Goal: Obtain resource: Obtain resource

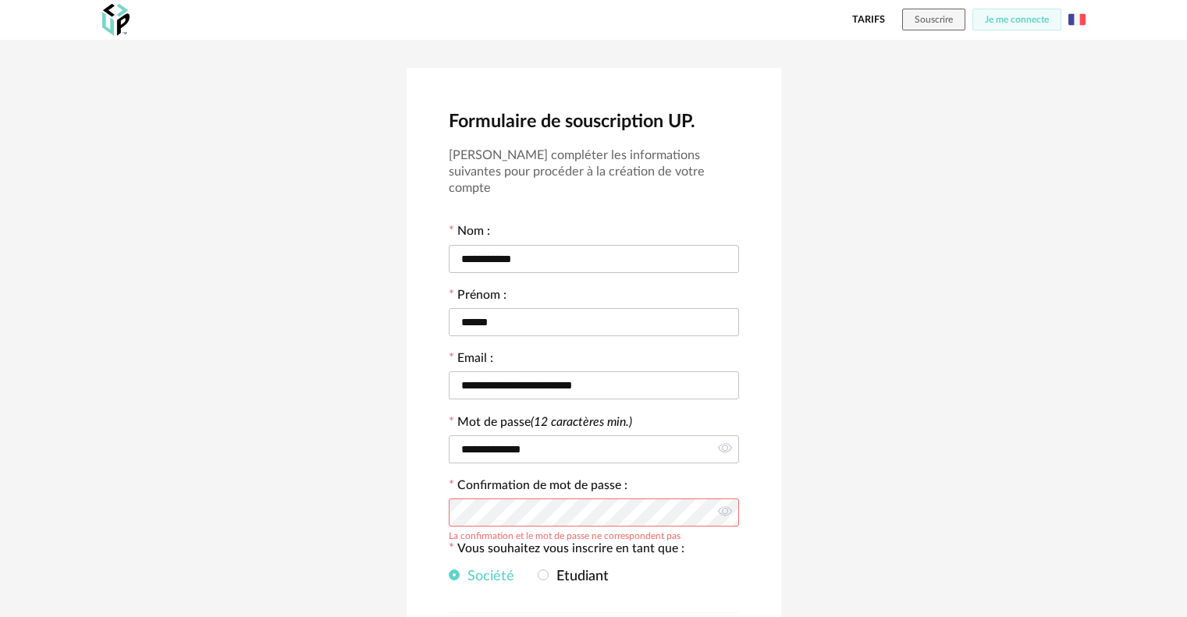
scroll to position [223, 0]
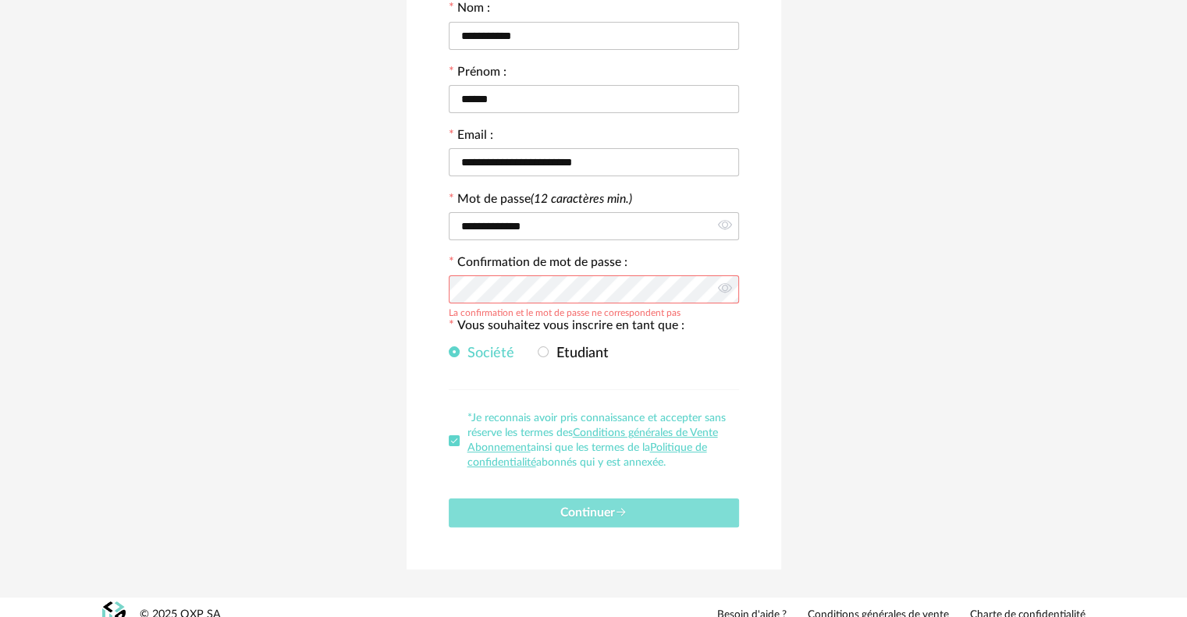
click at [718, 499] on button "Continuer" at bounding box center [594, 513] width 290 height 29
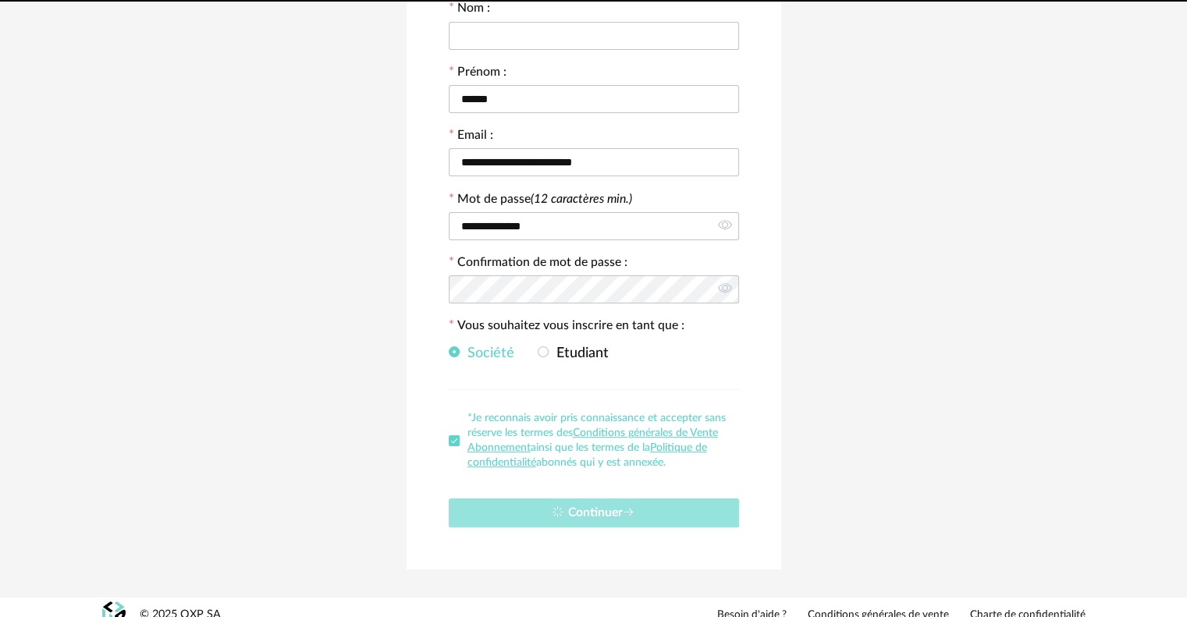
scroll to position [0, 0]
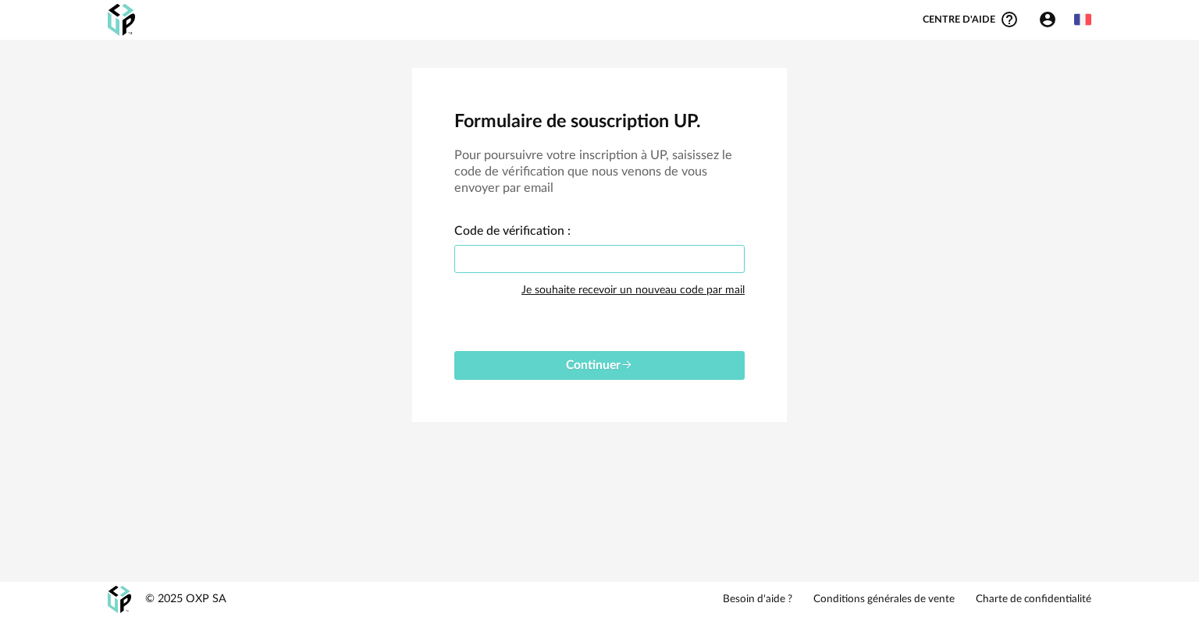
click at [502, 260] on input "text" at bounding box center [599, 259] width 290 height 28
paste input "****"
type input "****"
click at [454, 351] on button "Continuer" at bounding box center [599, 365] width 290 height 29
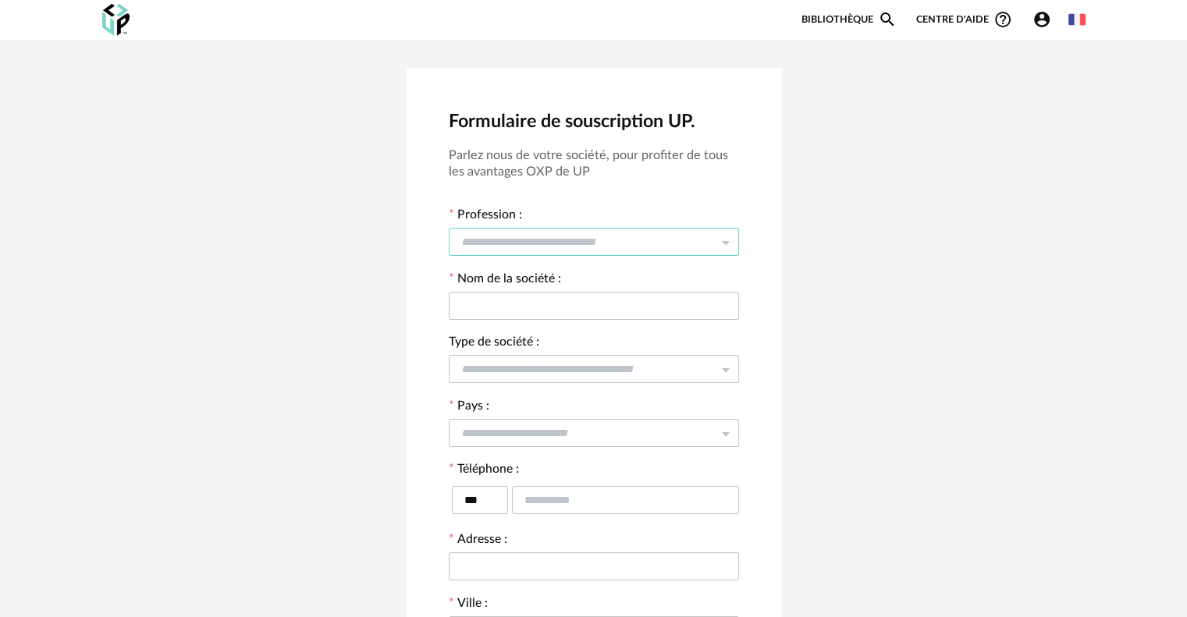
click at [571, 240] on input "text" at bounding box center [594, 242] width 290 height 28
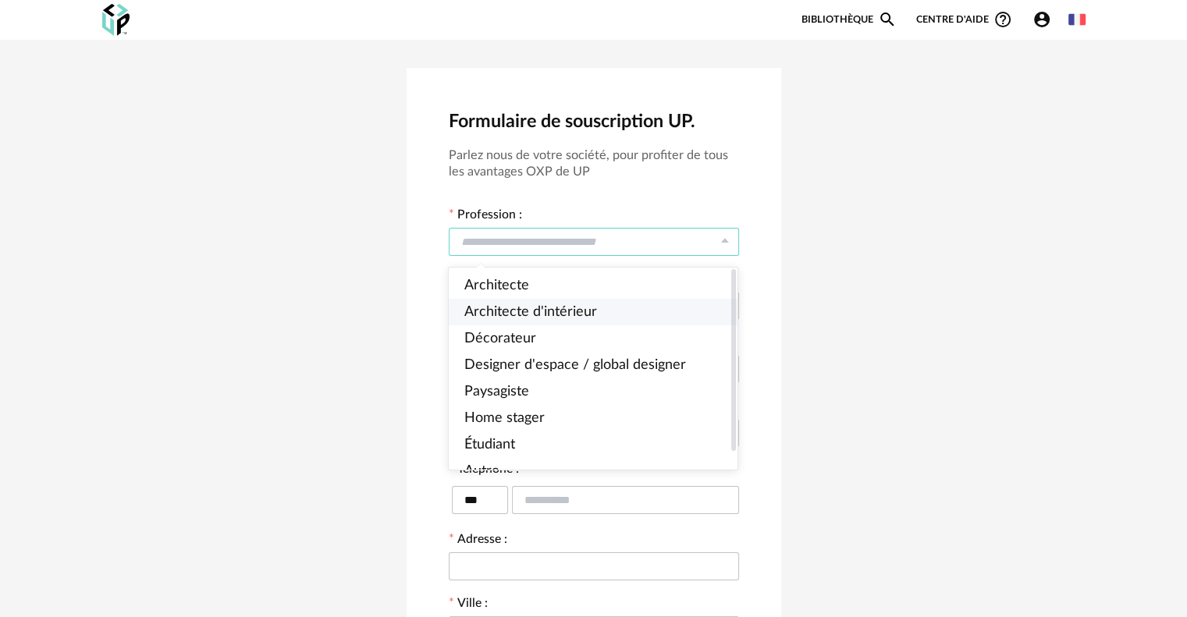
click at [514, 308] on span "Architecte d'intérieur" at bounding box center [530, 312] width 133 height 14
type input "**********"
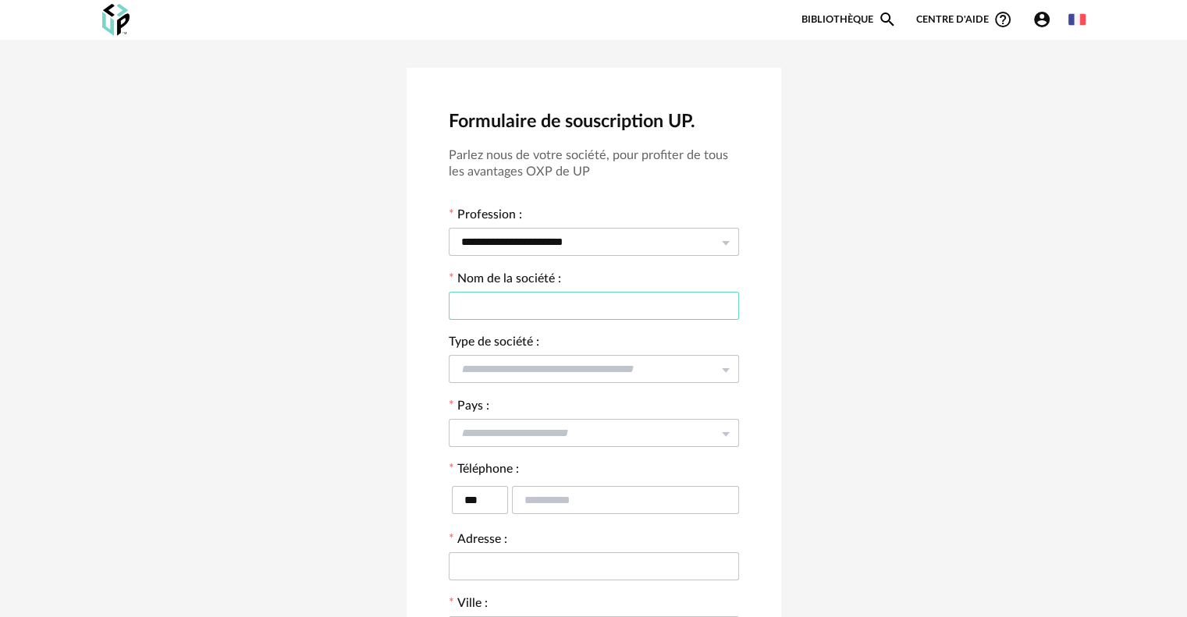
click at [514, 310] on input "text" at bounding box center [594, 306] width 290 height 28
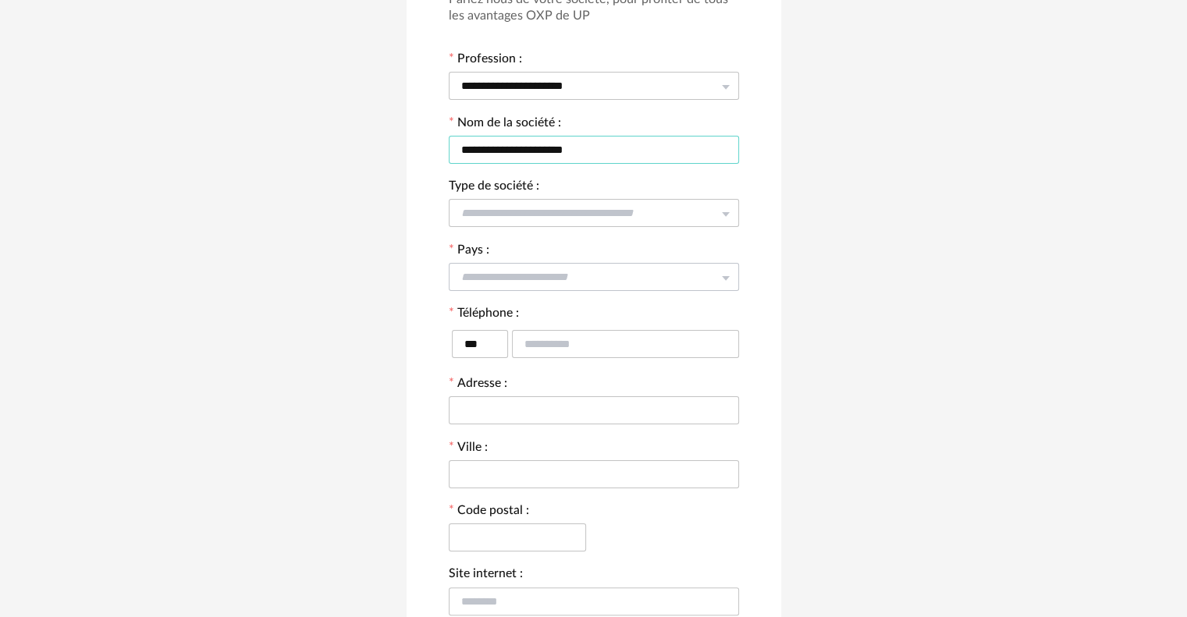
type input "**********"
click at [553, 293] on form "**********" at bounding box center [594, 332] width 290 height 682
click at [557, 284] on input "text" at bounding box center [594, 277] width 290 height 28
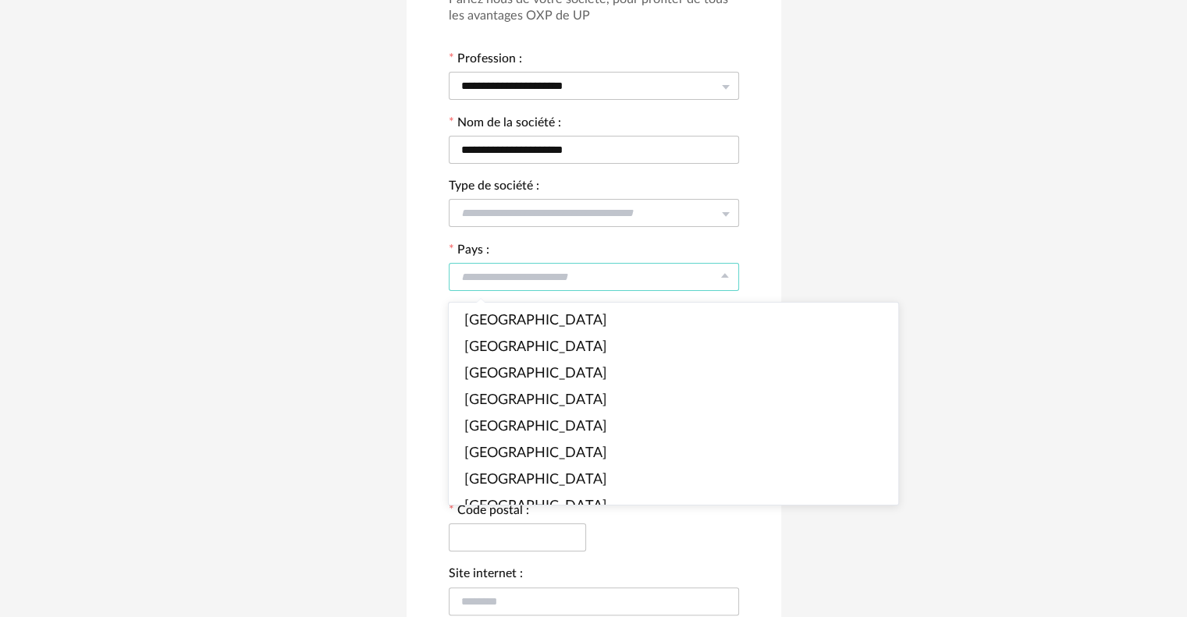
click at [557, 284] on input "text" at bounding box center [594, 277] width 290 height 28
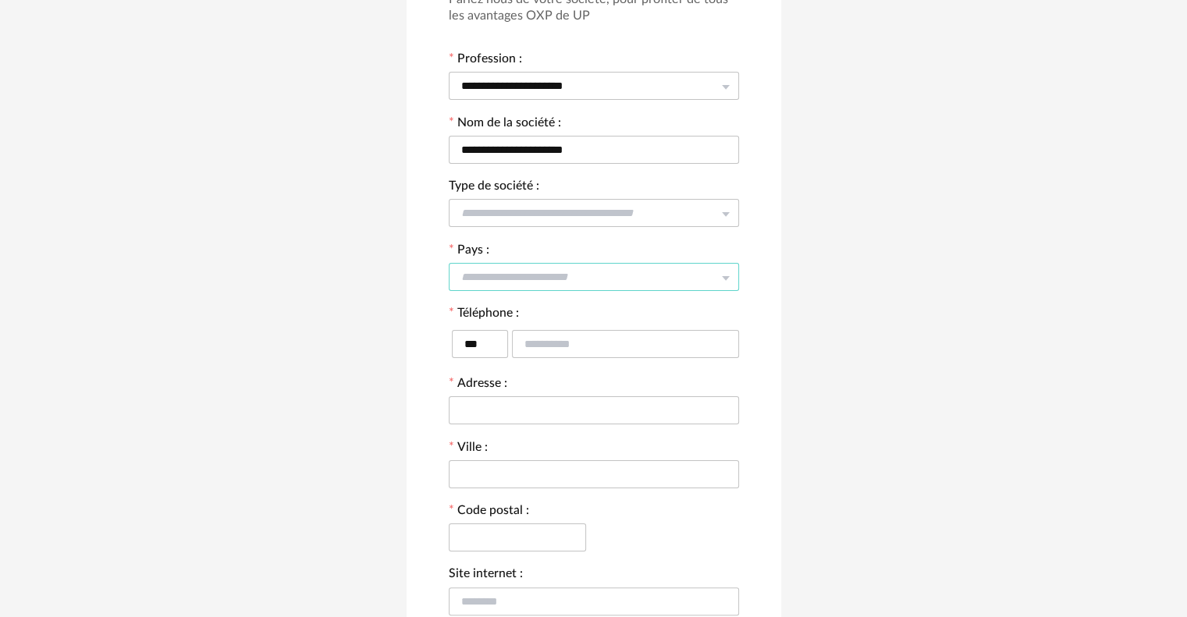
drag, startPoint x: 534, startPoint y: 281, endPoint x: 514, endPoint y: 274, distance: 20.7
click at [533, 281] on input "text" at bounding box center [594, 277] width 290 height 28
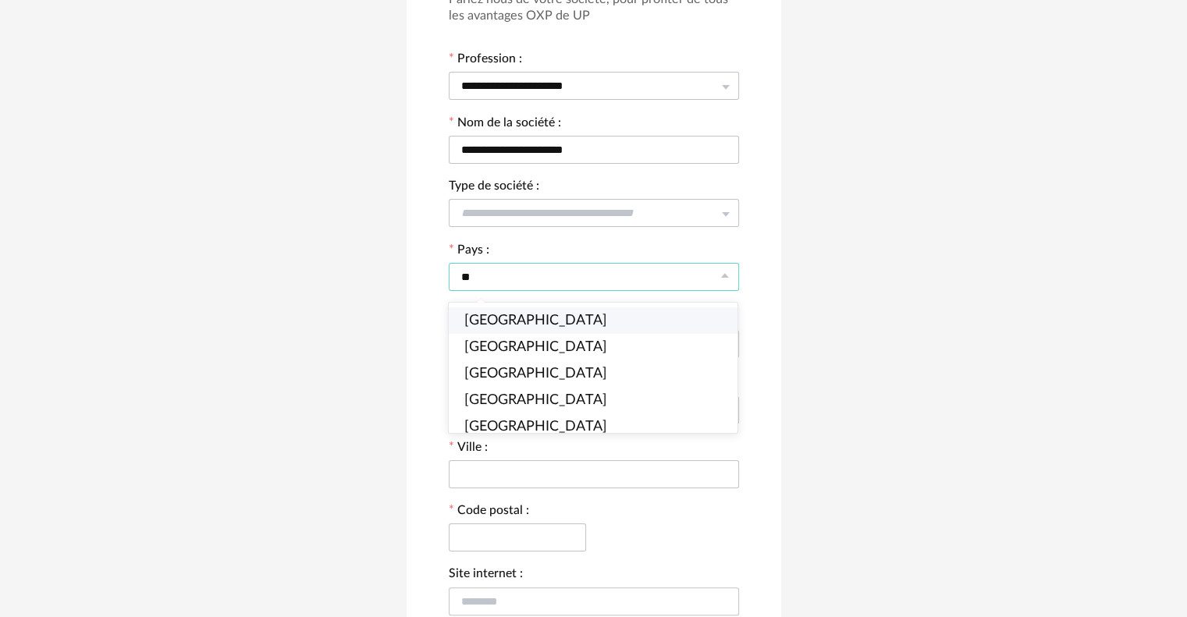
click at [501, 319] on span "[GEOGRAPHIC_DATA]" at bounding box center [535, 321] width 143 height 14
type input "******"
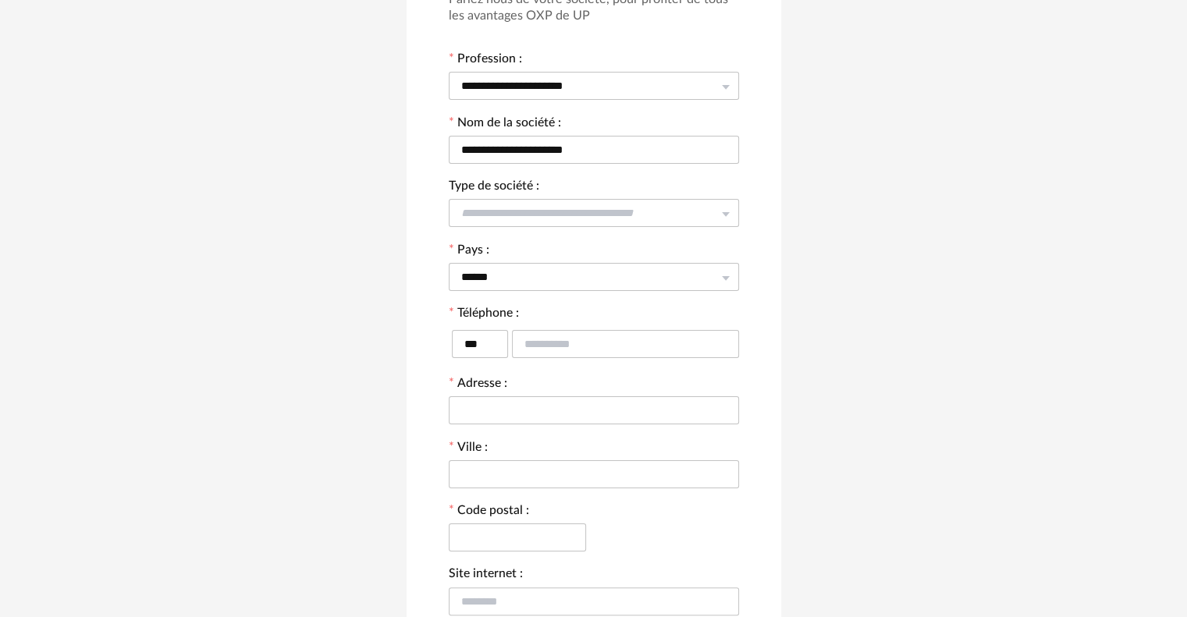
click at [986, 505] on div "**********" at bounding box center [593, 314] width 1187 height 861
click at [560, 349] on input "text" at bounding box center [625, 344] width 227 height 28
type input "**********"
click at [563, 410] on input "text" at bounding box center [594, 410] width 290 height 28
type input "**********"
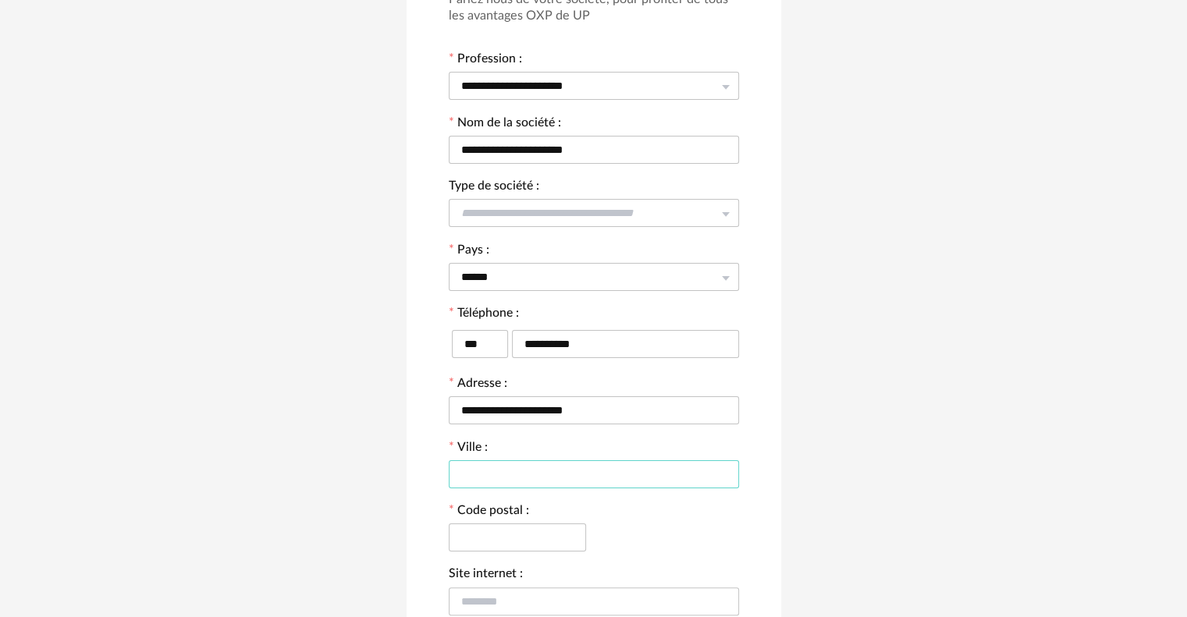
click at [600, 481] on input "text" at bounding box center [594, 474] width 290 height 28
type input "*********"
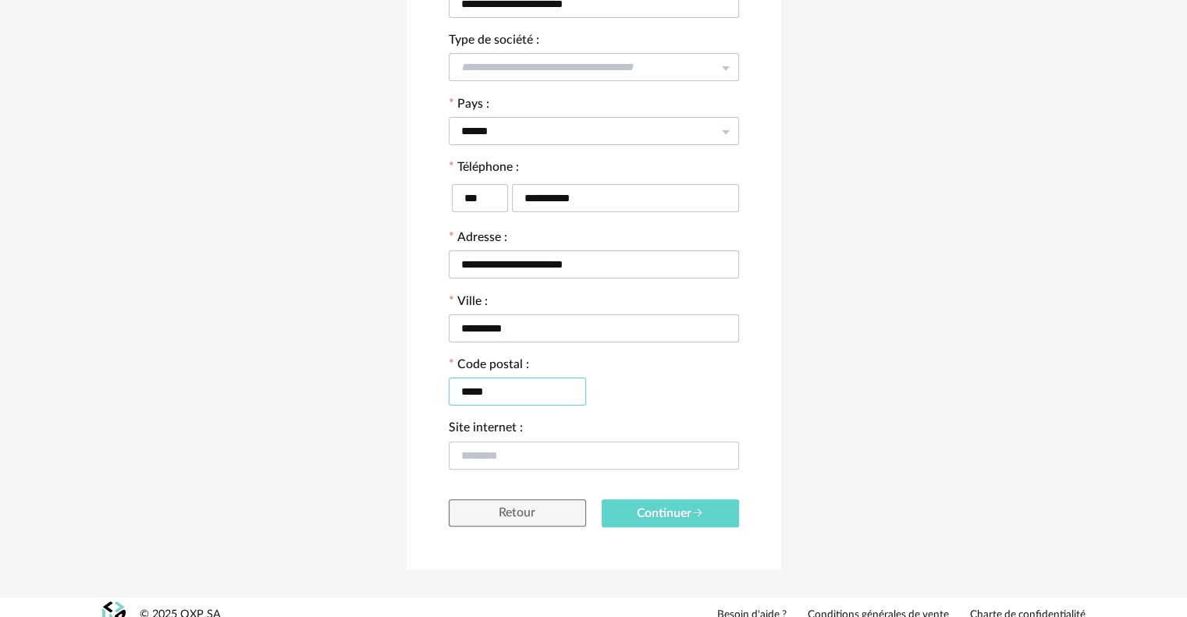
scroll to position [320, 0]
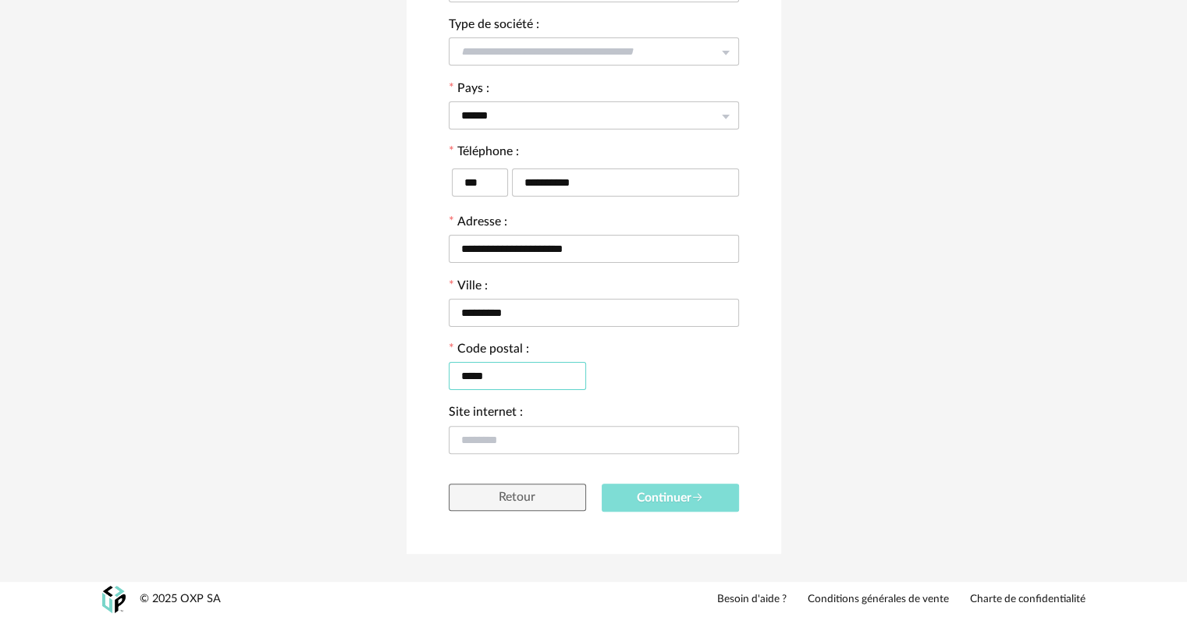
type input "*****"
click at [665, 500] on span "Continuer" at bounding box center [670, 498] width 67 height 12
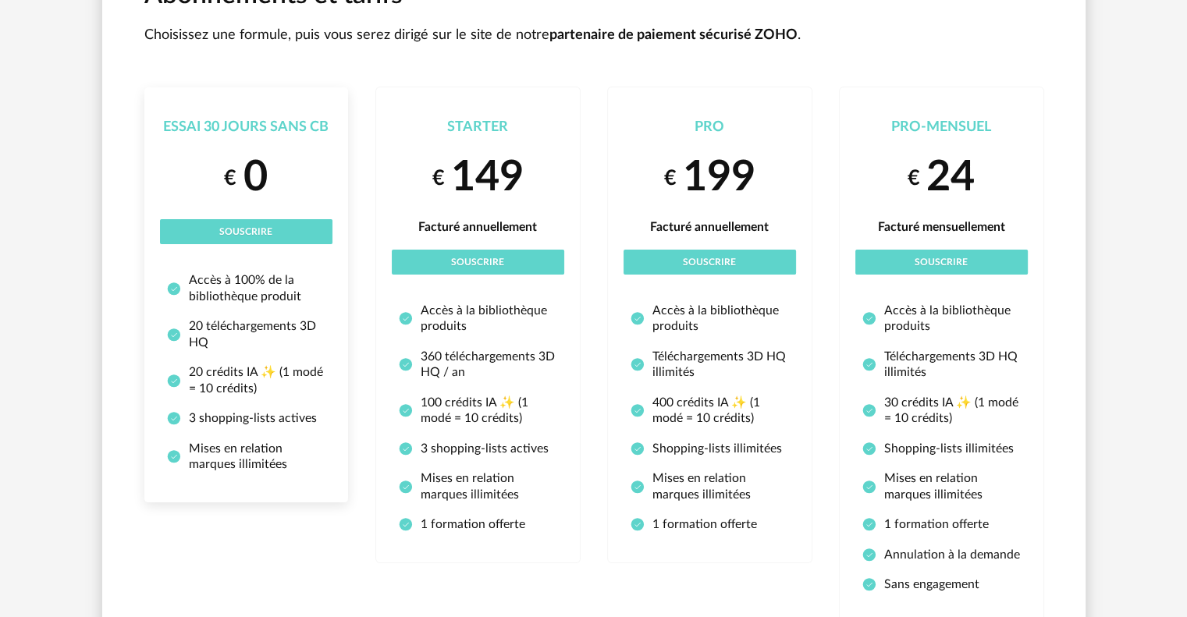
scroll to position [156, 0]
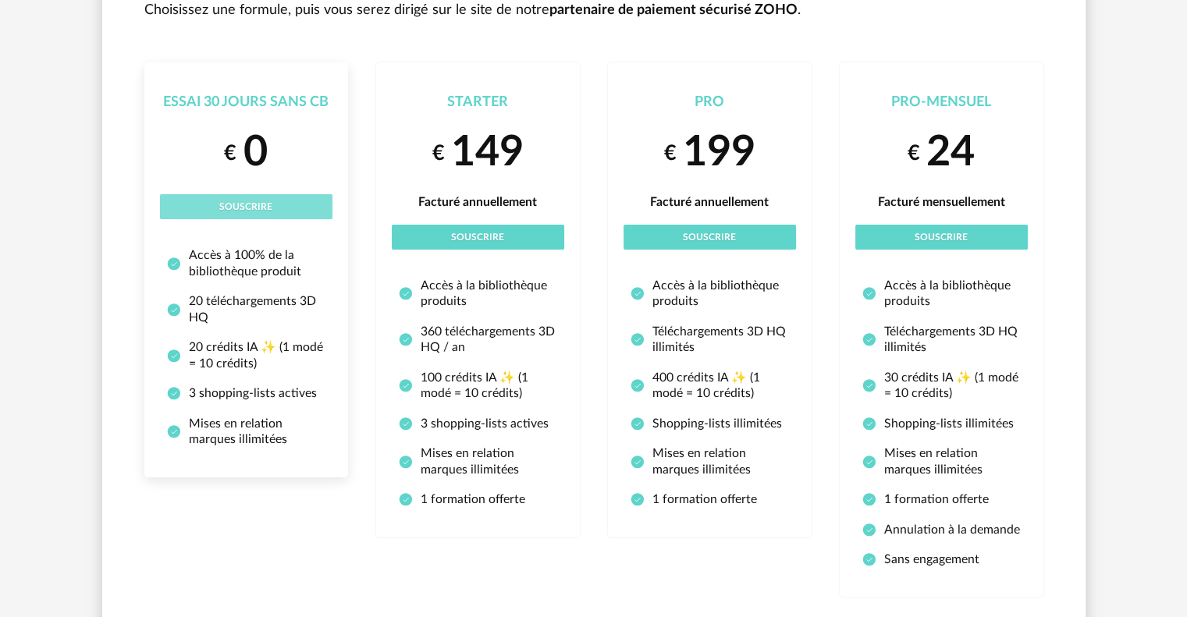
click at [211, 204] on button "Souscrire" at bounding box center [246, 206] width 172 height 25
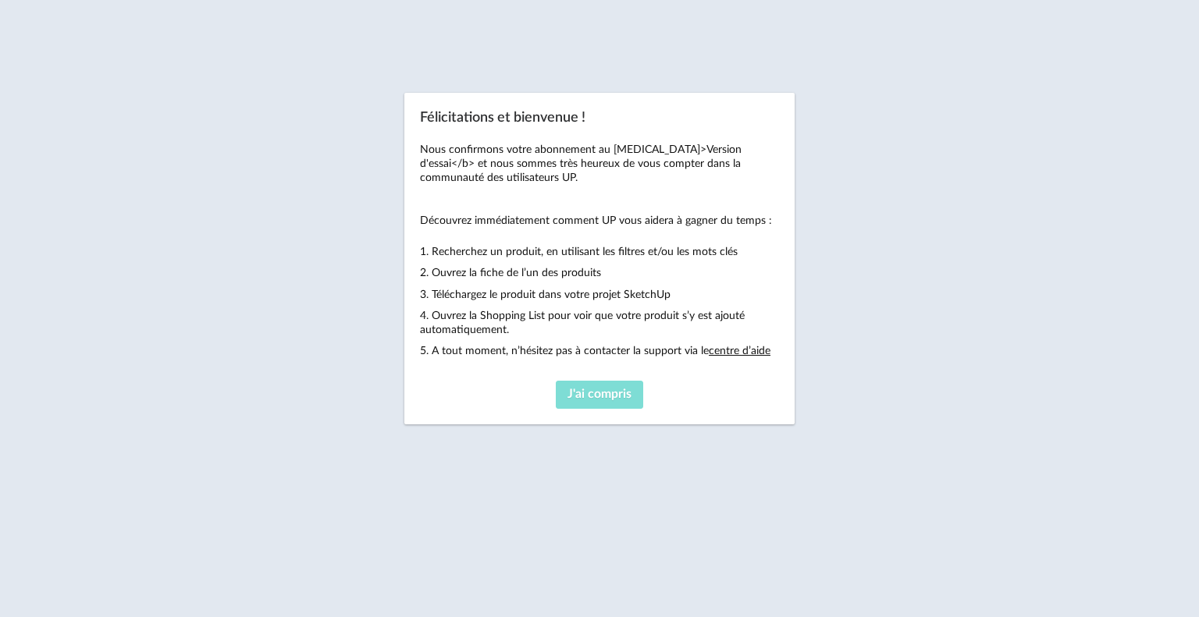
click at [607, 391] on span "J'ai compris" at bounding box center [599, 394] width 64 height 12
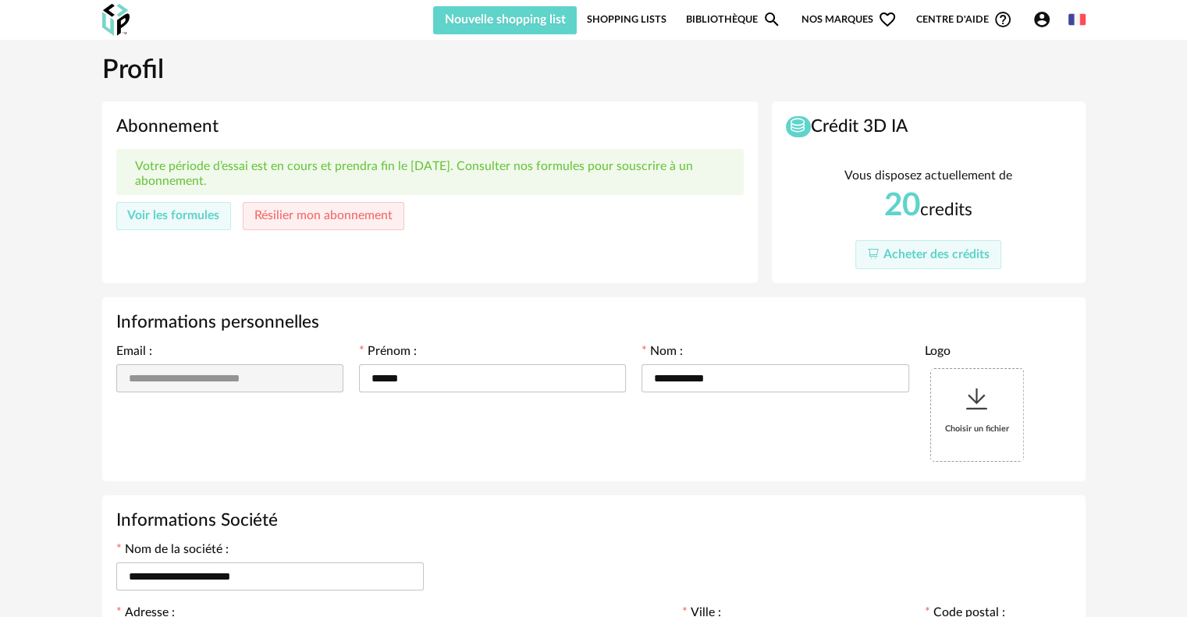
click at [713, 15] on link "Bibliothèque Magnify icon" at bounding box center [733, 20] width 95 height 30
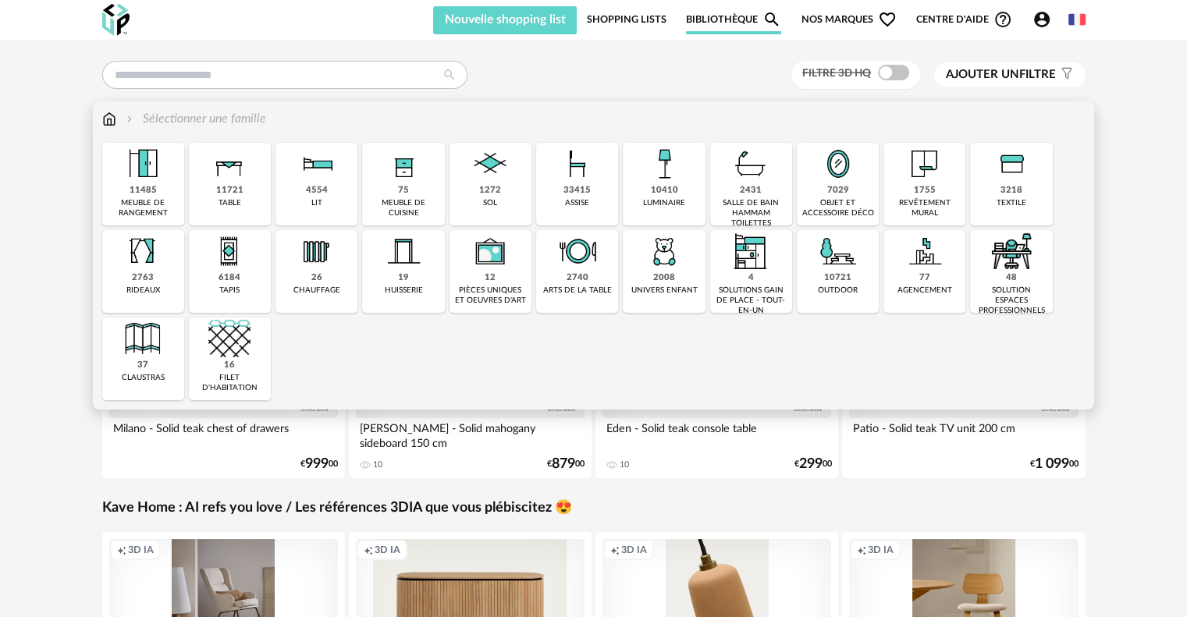
click at [581, 182] on img at bounding box center [577, 164] width 42 height 42
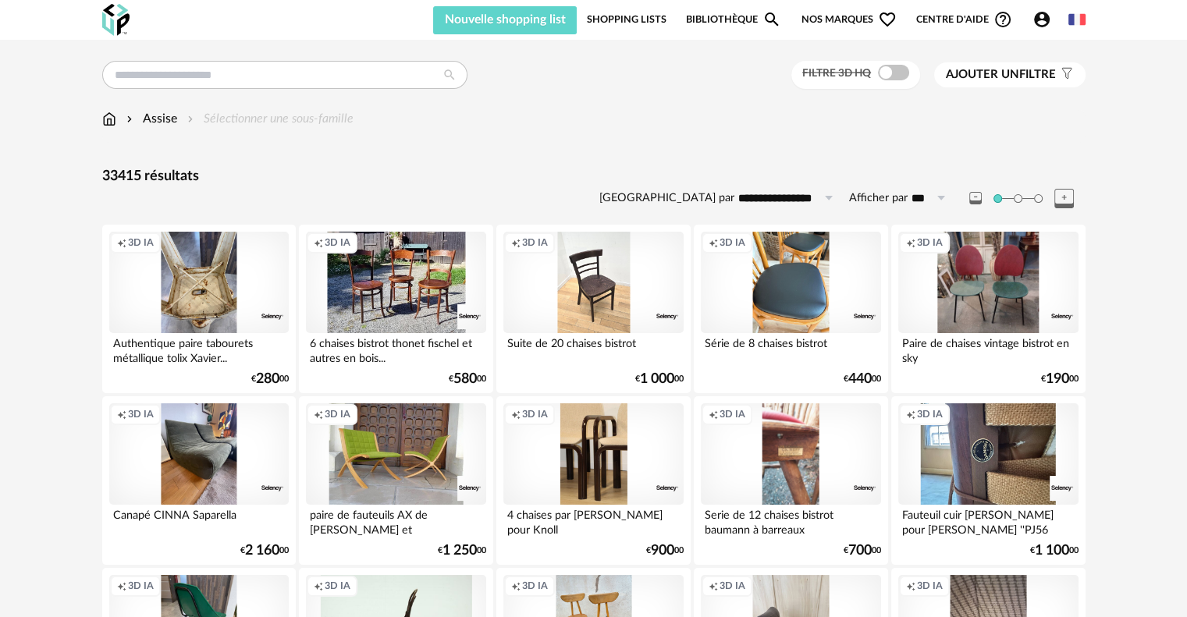
click at [106, 27] on img at bounding box center [115, 20] width 27 height 32
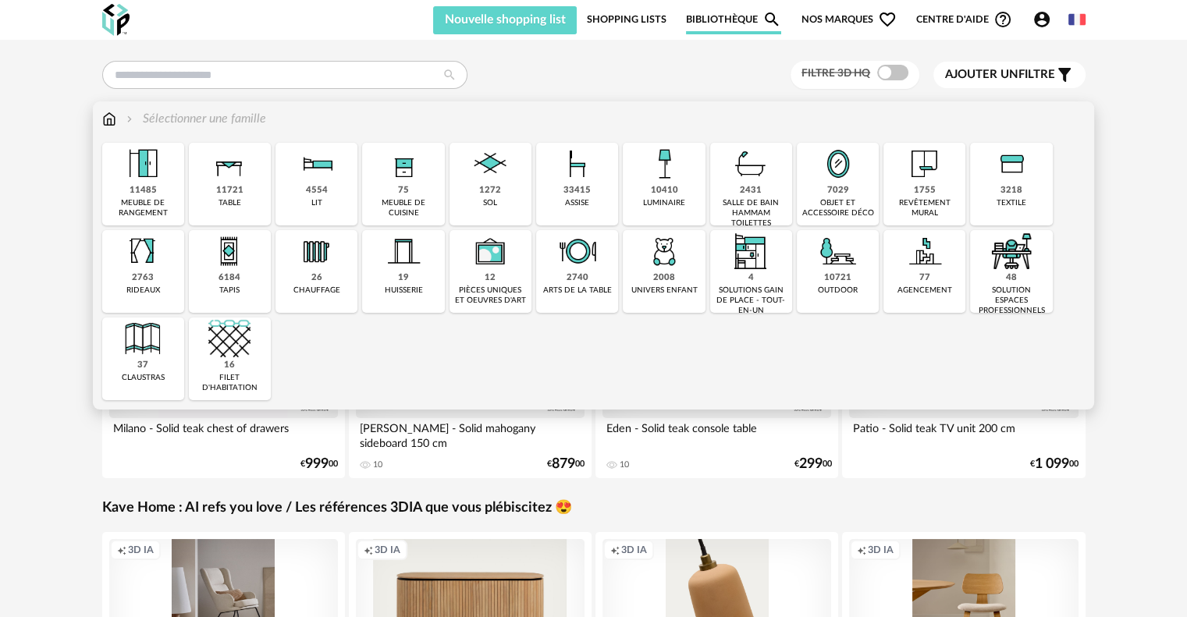
click at [665, 191] on div "10410" at bounding box center [663, 191] width 27 height 12
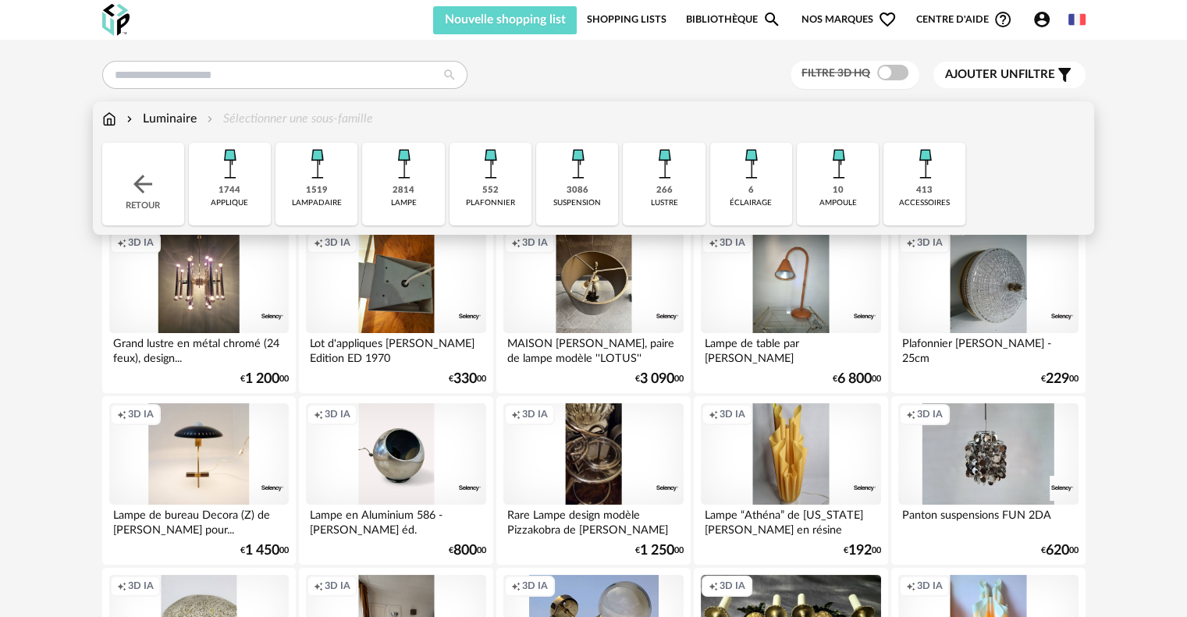
click at [577, 194] on div "3086" at bounding box center [578, 191] width 22 height 12
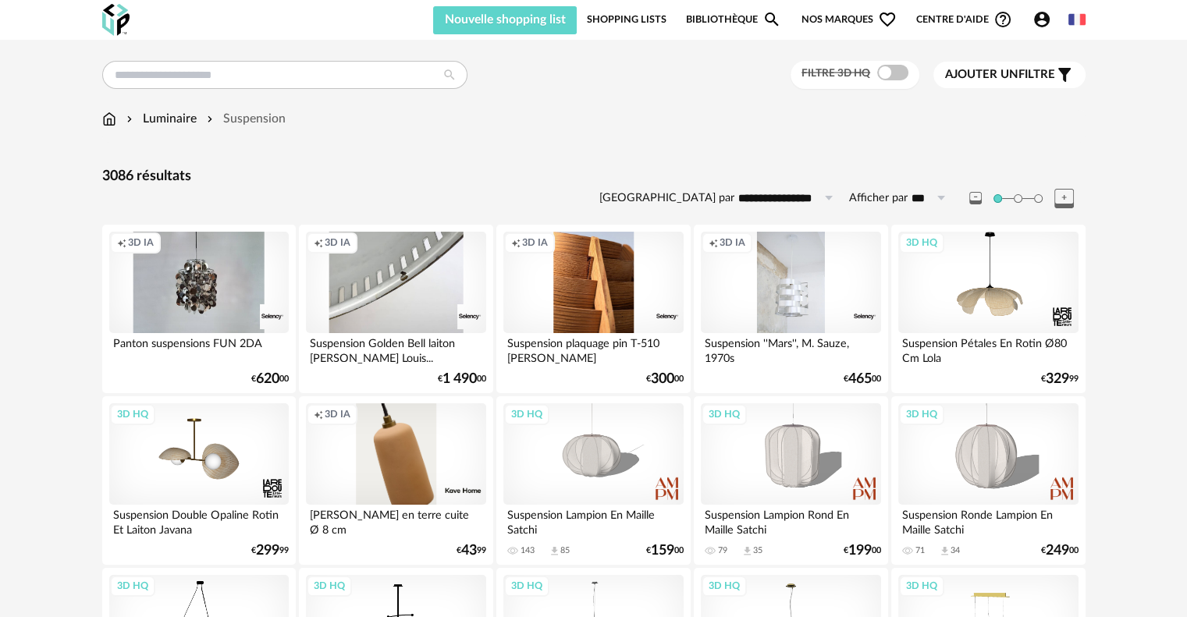
click at [968, 69] on span "Ajouter un" at bounding box center [981, 75] width 73 height 12
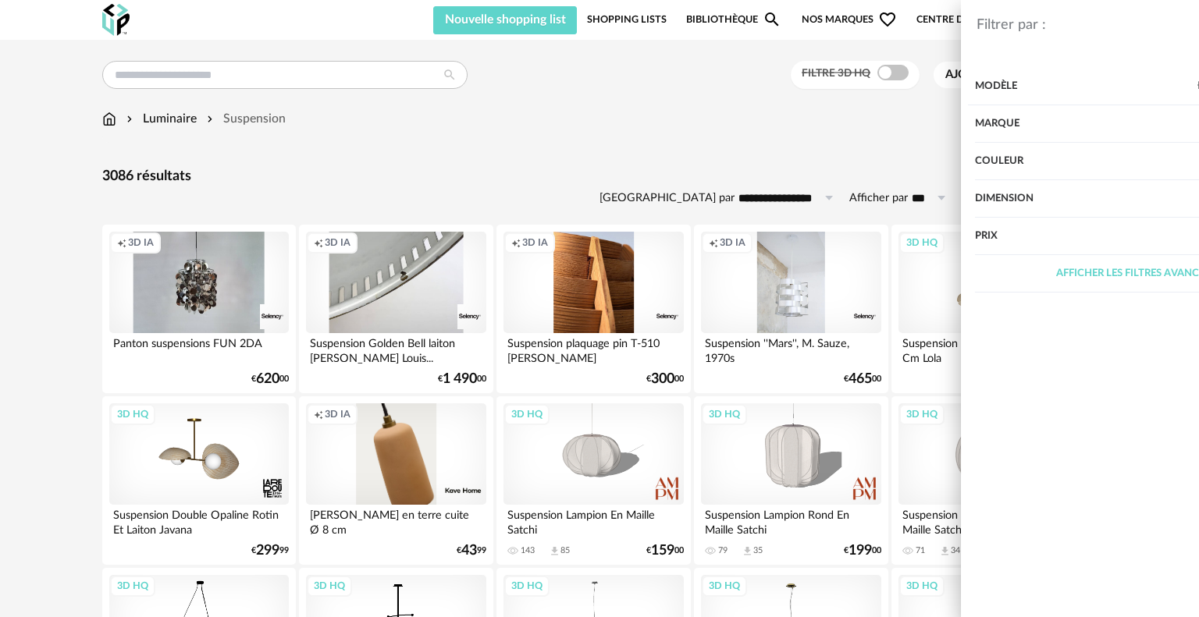
click at [919, 164] on div "Couleur" at bounding box center [1010, 161] width 315 height 37
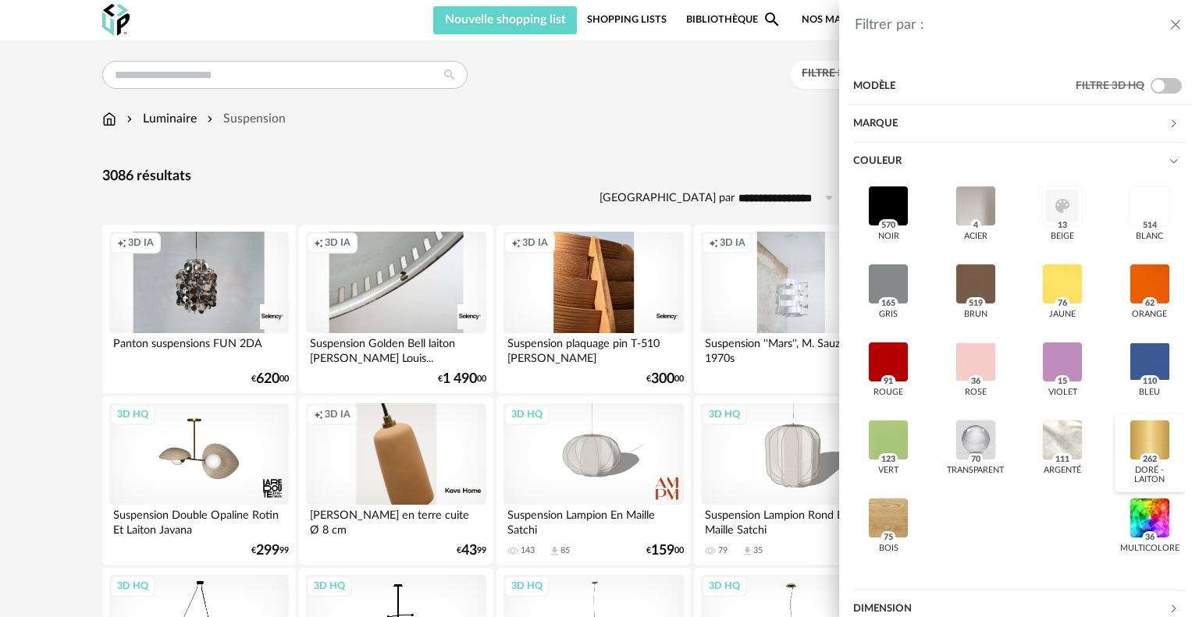
click at [1142, 435] on div at bounding box center [1149, 440] width 41 height 41
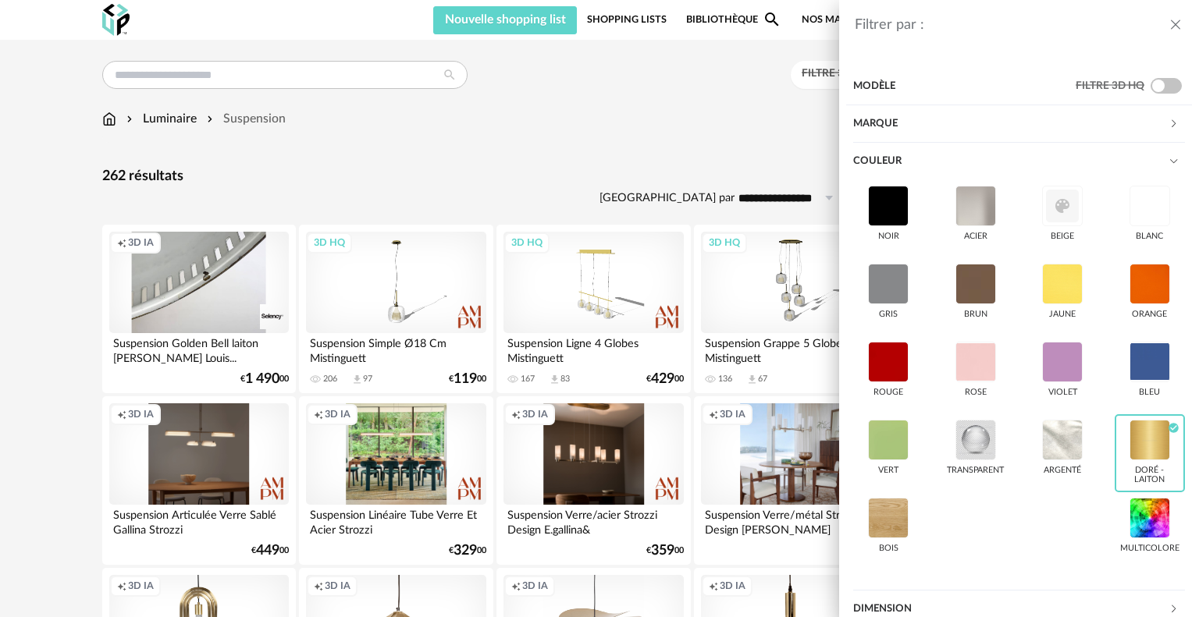
click at [677, 115] on div "Filtrer par : Modèle Filtre 3D HQ Marque &tradition 3 101 Copenhagen 0 366 Conc…" at bounding box center [599, 308] width 1199 height 617
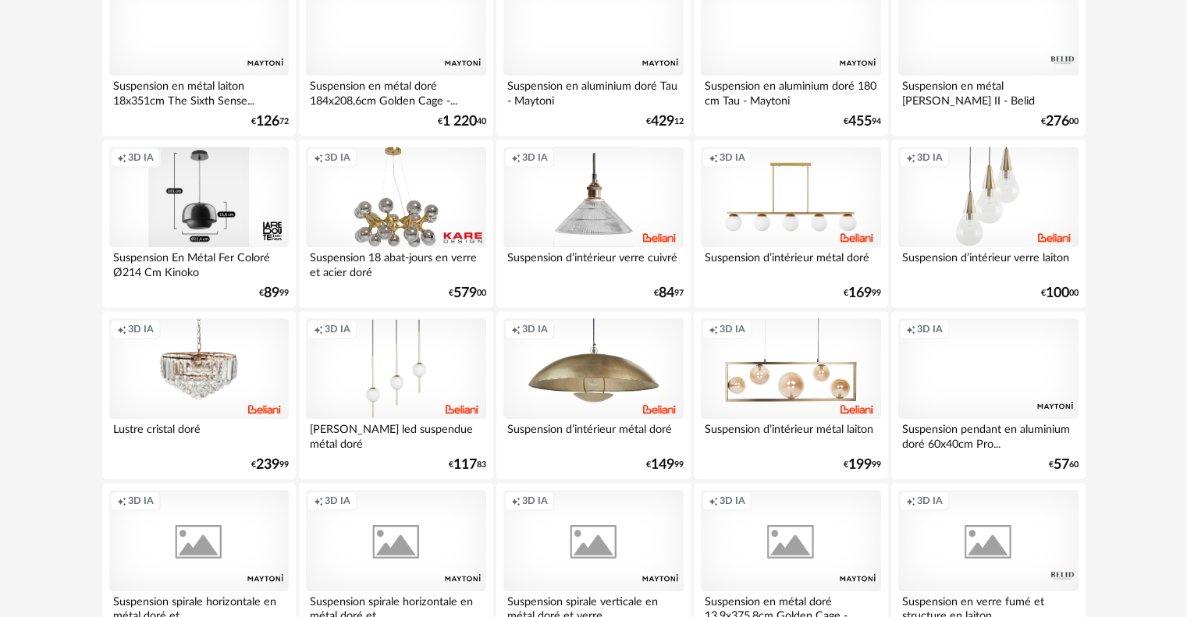
scroll to position [1022, 0]
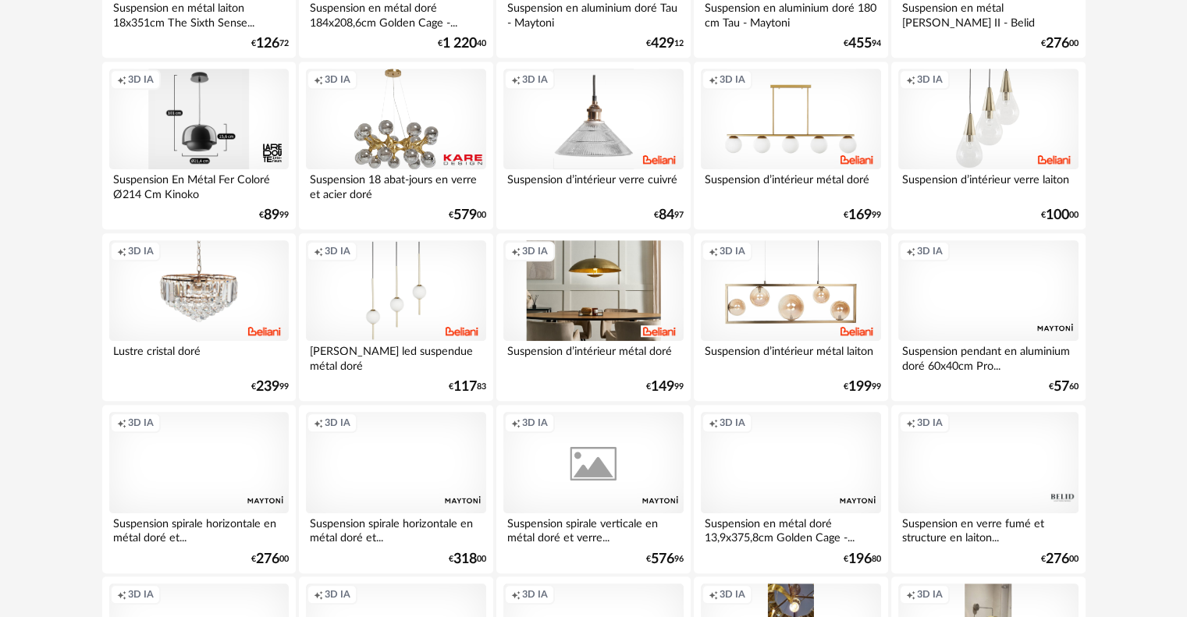
click at [596, 286] on div "Creation icon 3D IA" at bounding box center [593, 290] width 180 height 101
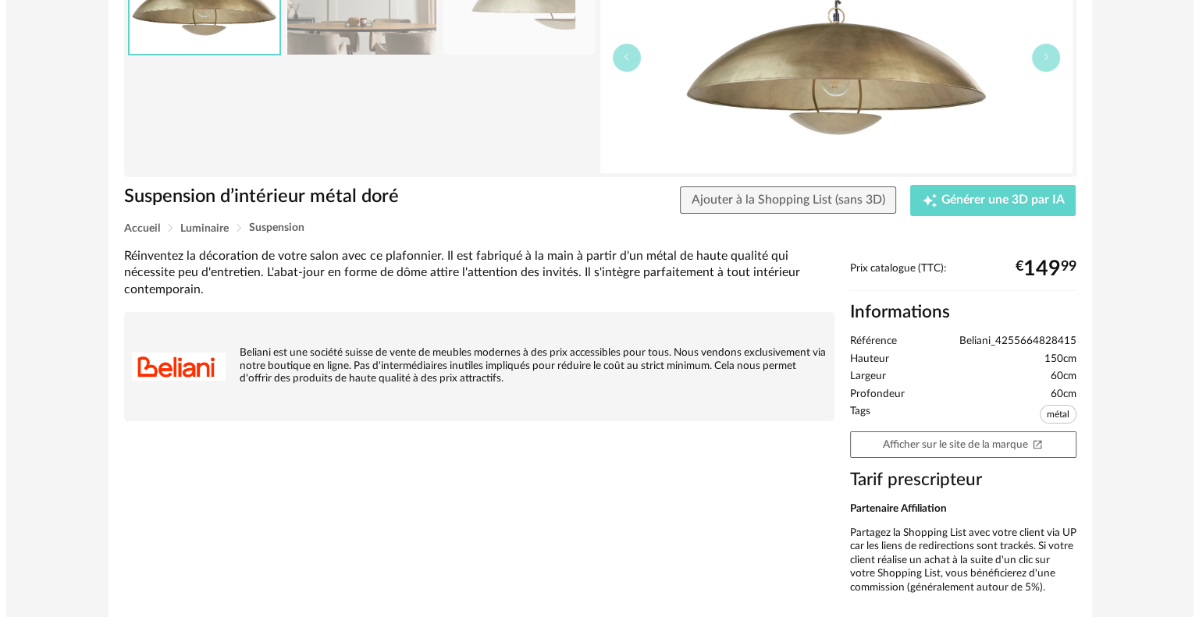
scroll to position [168, 0]
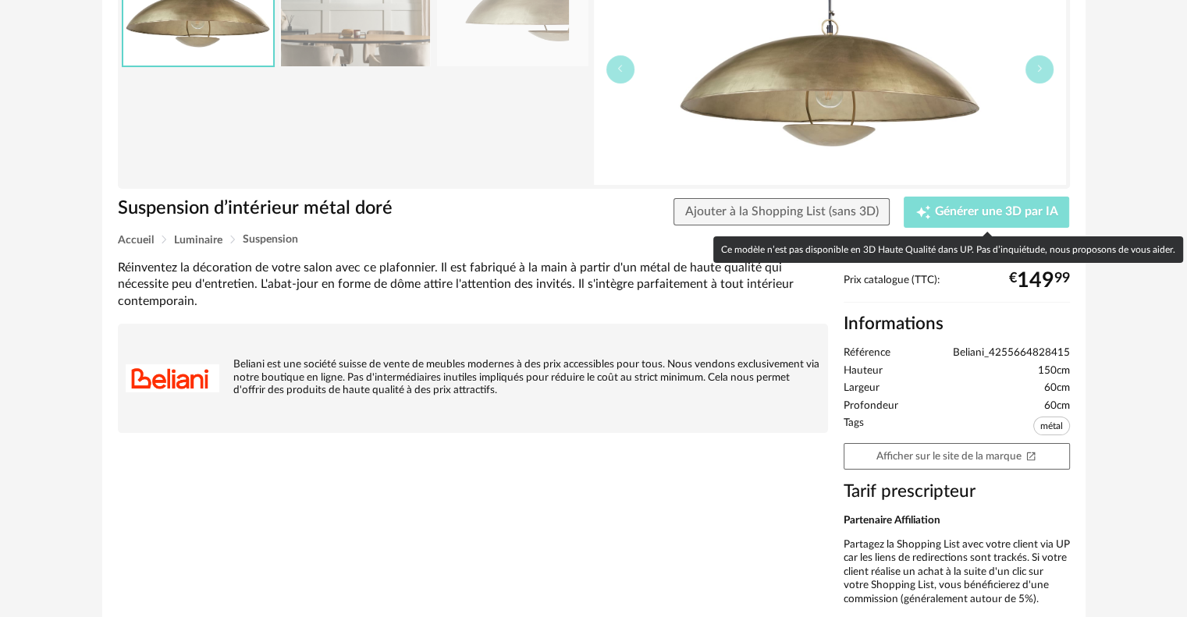
click at [1020, 219] on div "Creation icon Générer une 3D par IA" at bounding box center [986, 212] width 143 height 16
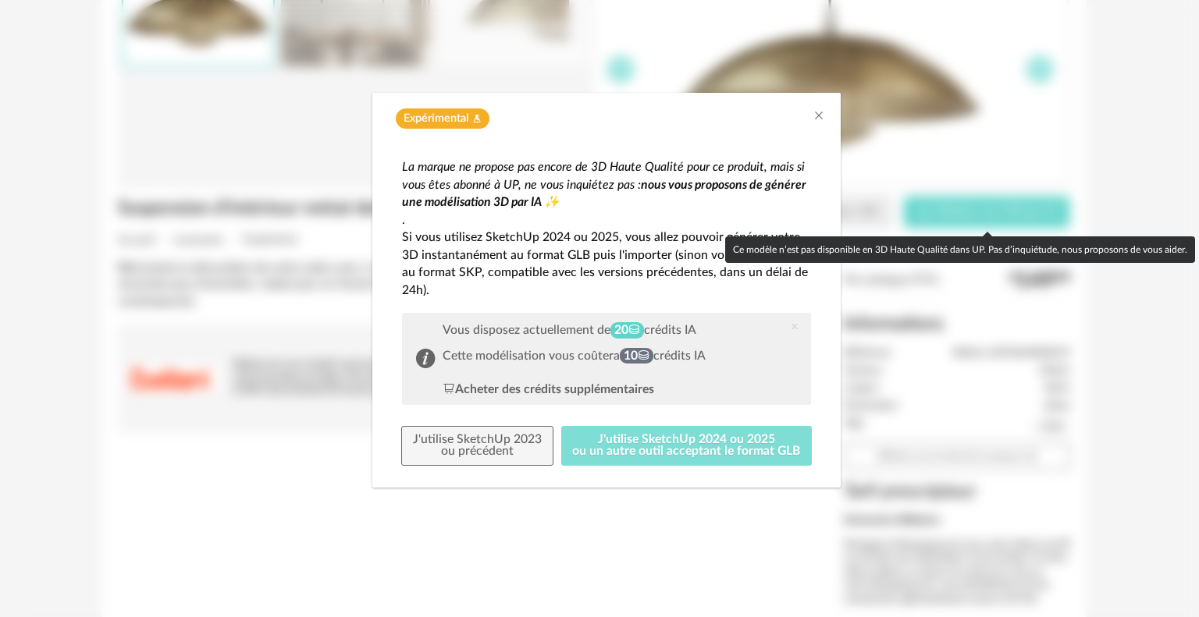
click at [691, 452] on button "J'utilise SketchUp 2024 ou 2025 ou un autre outil acceptant le format GLB" at bounding box center [686, 446] width 251 height 41
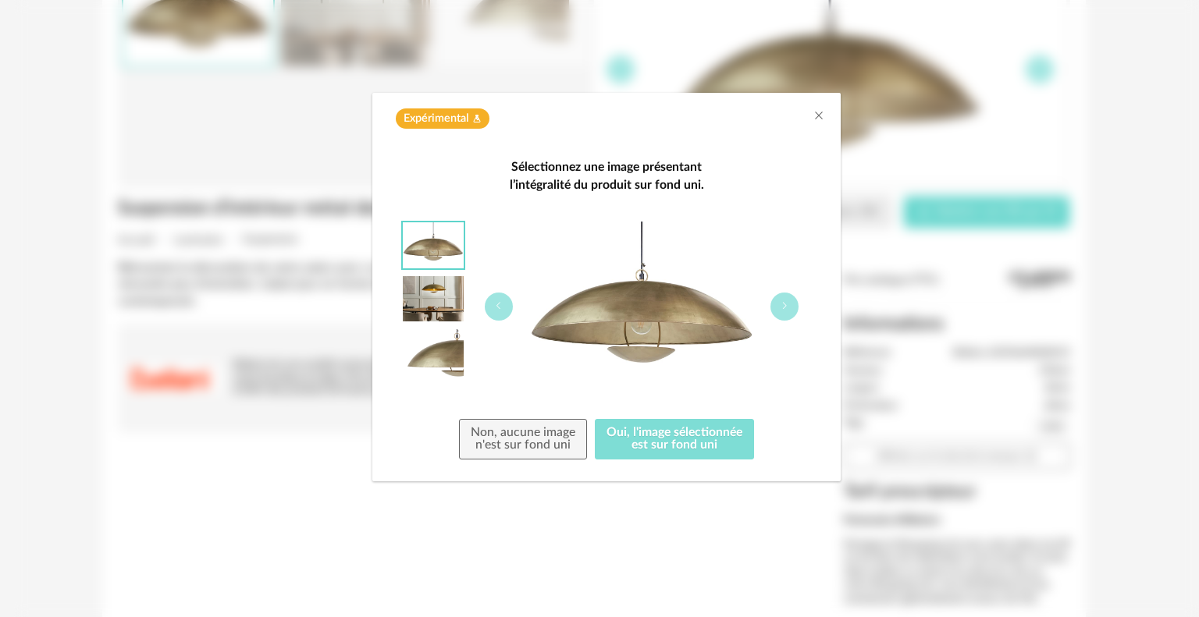
click at [638, 446] on button "Oui, l'image sélectionnée est sur fond uni" at bounding box center [674, 439] width 159 height 41
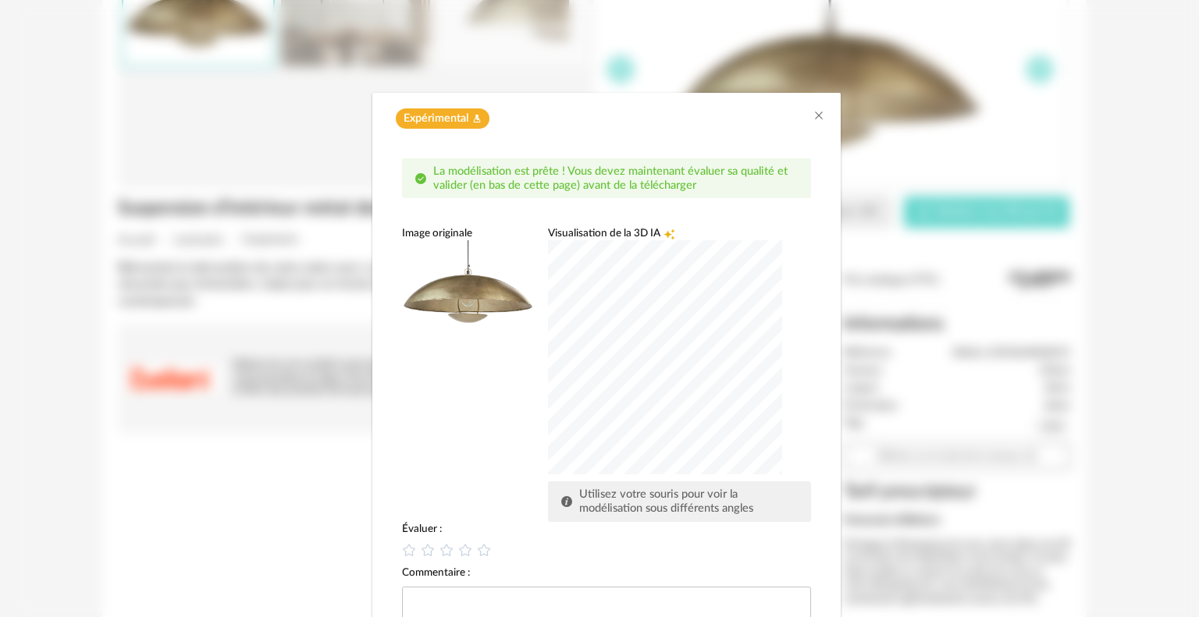
click at [674, 345] on div "dialog" at bounding box center [665, 357] width 234 height 234
click at [609, 422] on div "dialog" at bounding box center [665, 357] width 234 height 234
click at [642, 443] on div "dialog" at bounding box center [665, 357] width 234 height 234
click at [607, 299] on div "dialog" at bounding box center [665, 357] width 234 height 234
click at [588, 359] on div "dialog" at bounding box center [665, 357] width 234 height 234
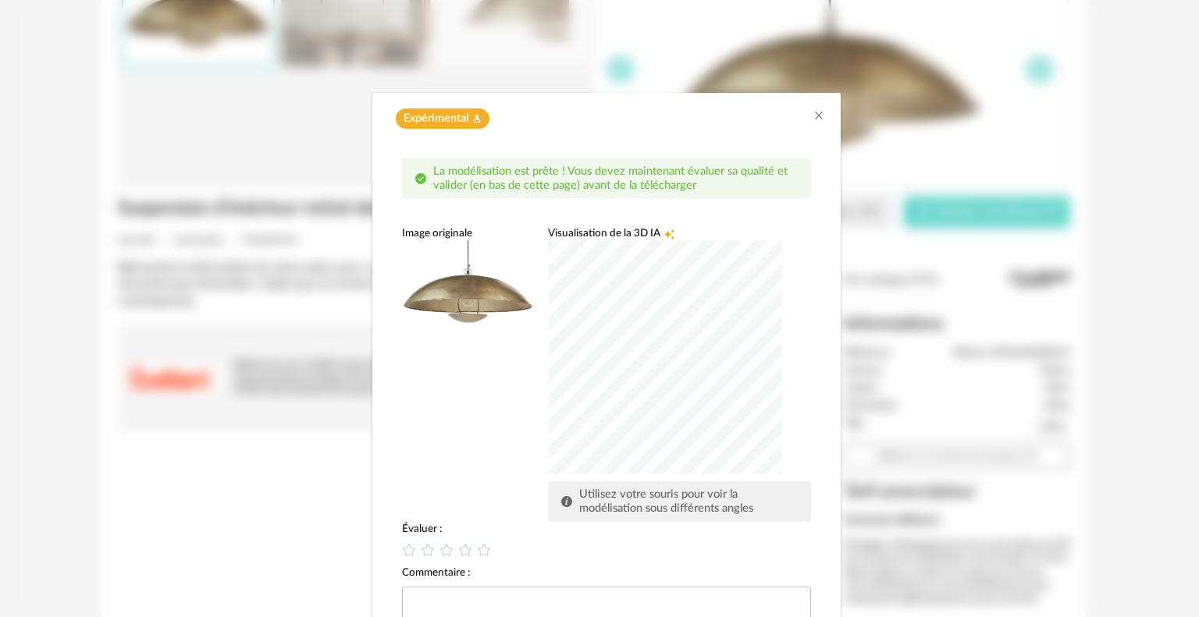
click at [690, 269] on div "dialog" at bounding box center [665, 357] width 234 height 234
click at [721, 369] on div "dialog" at bounding box center [665, 357] width 234 height 234
click at [677, 375] on div "dialog" at bounding box center [665, 357] width 234 height 234
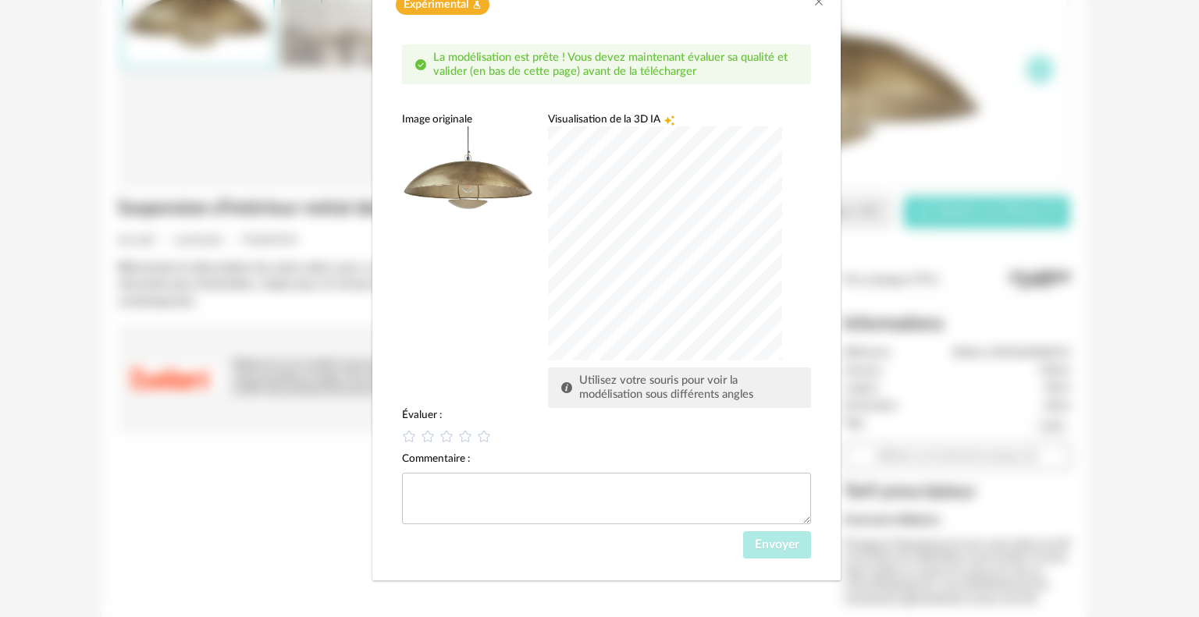
scroll to position [116, 0]
click at [666, 553] on div "Envoyer" at bounding box center [606, 544] width 409 height 28
click at [663, 254] on div "dialog" at bounding box center [665, 242] width 234 height 234
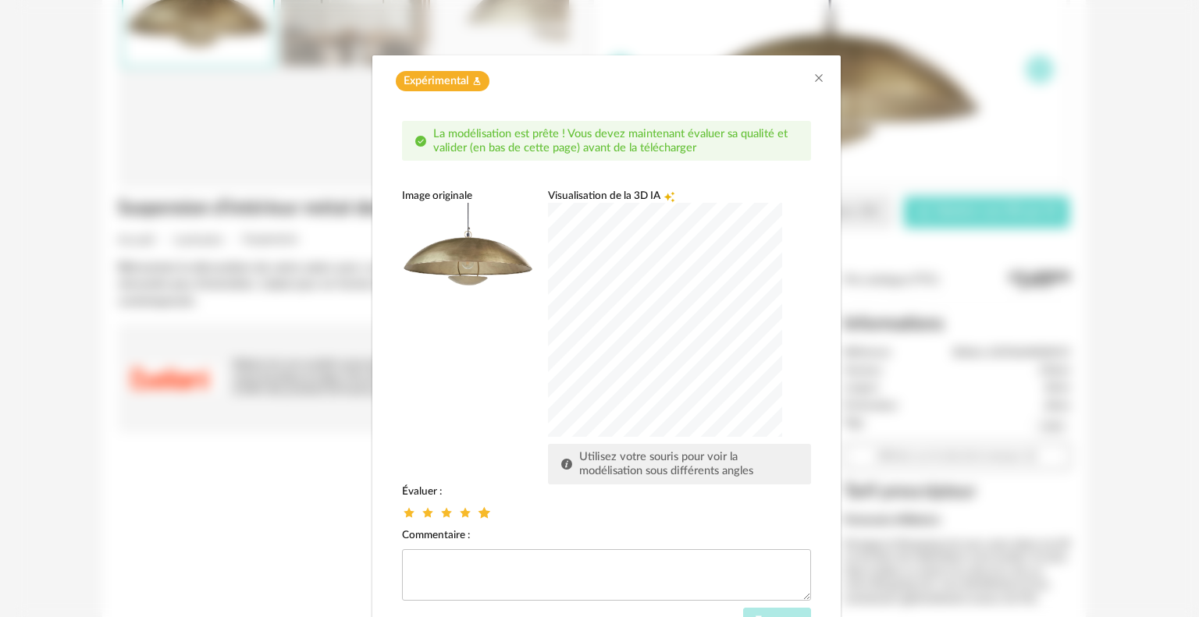
click at [476, 513] on icon "dialog" at bounding box center [484, 512] width 16 height 16
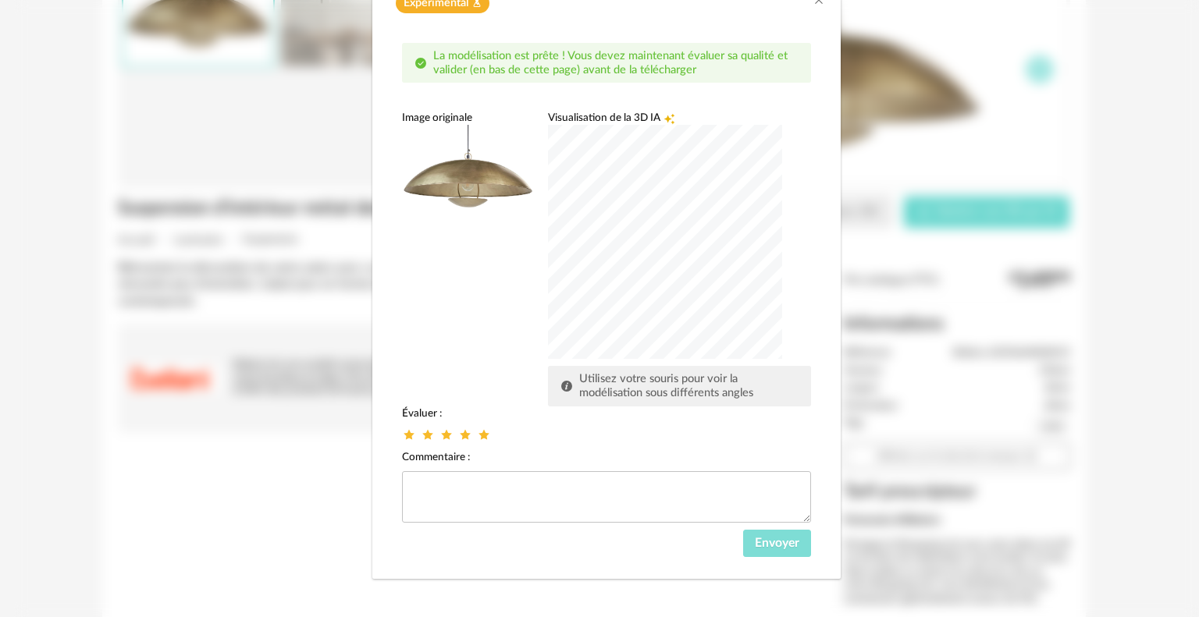
click at [773, 555] on button "Envoyer" at bounding box center [777, 544] width 68 height 28
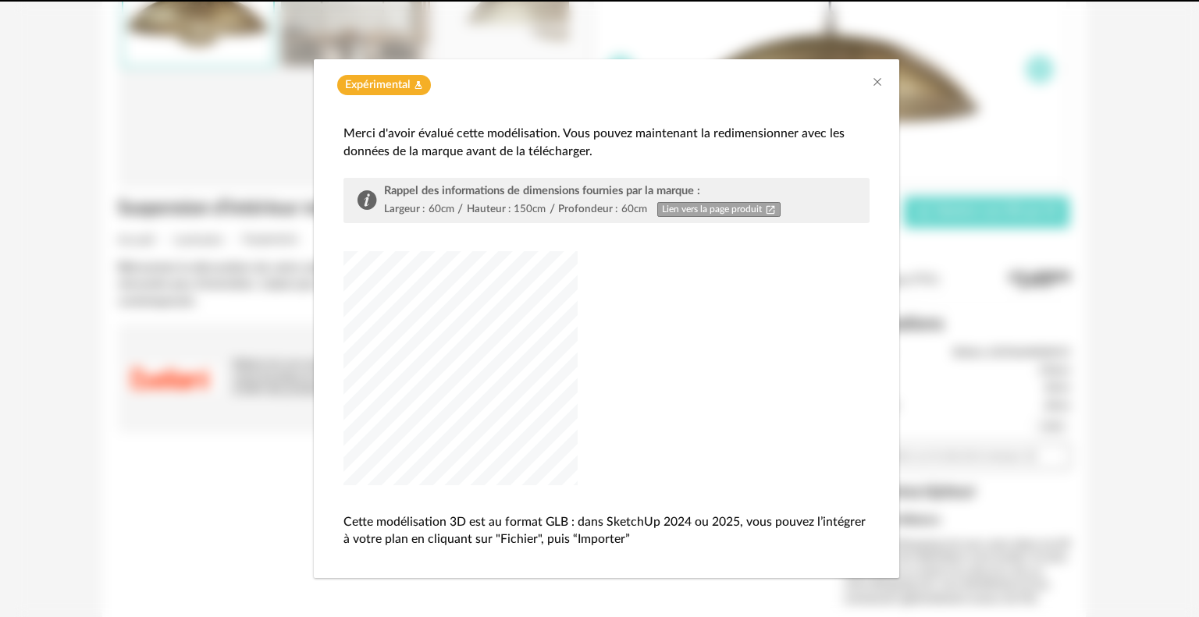
scroll to position [33, 0]
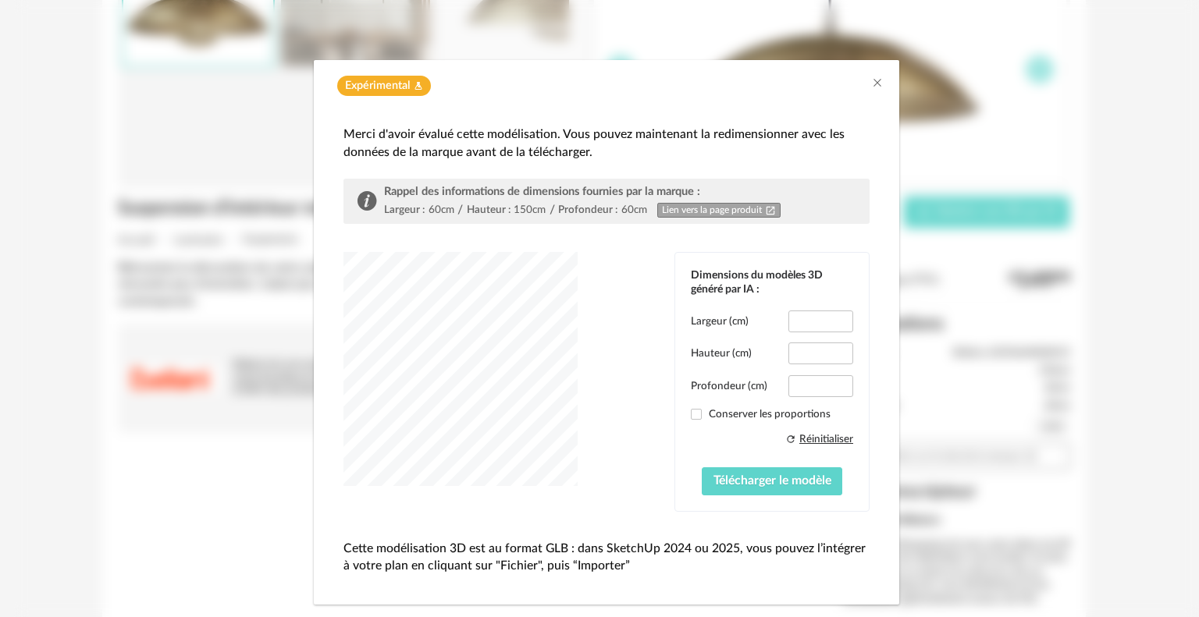
type input "*****"
click at [740, 413] on label "Conserver les proportions" at bounding box center [772, 414] width 162 height 14
click at [753, 476] on span "Télécharger le modèle" at bounding box center [772, 481] width 118 height 12
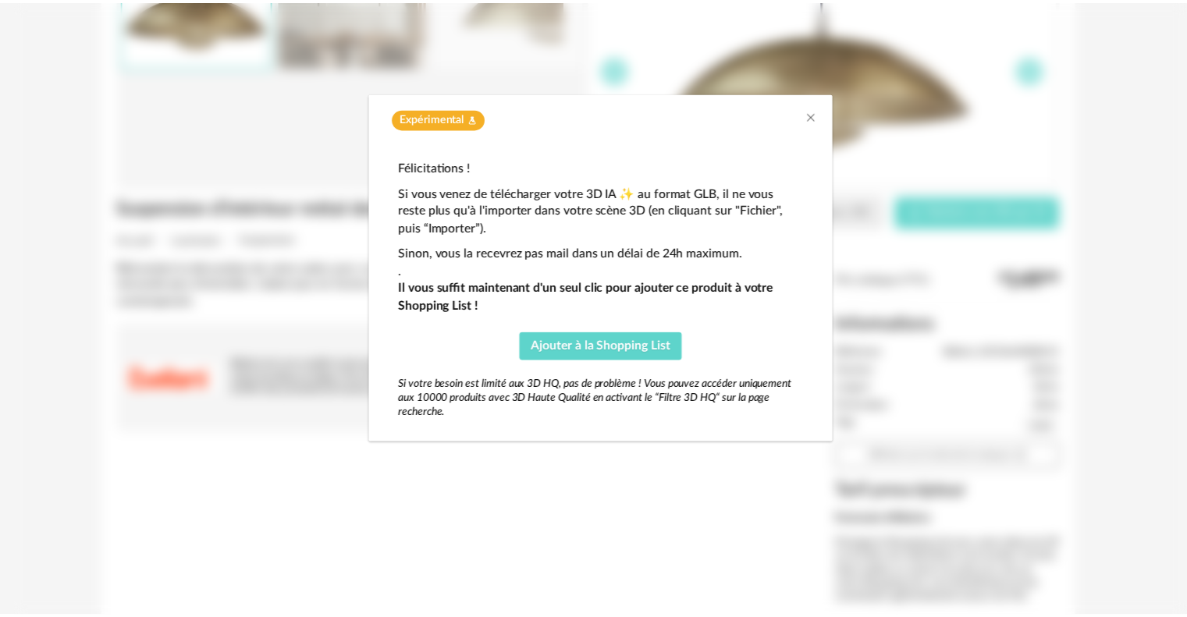
scroll to position [0, 0]
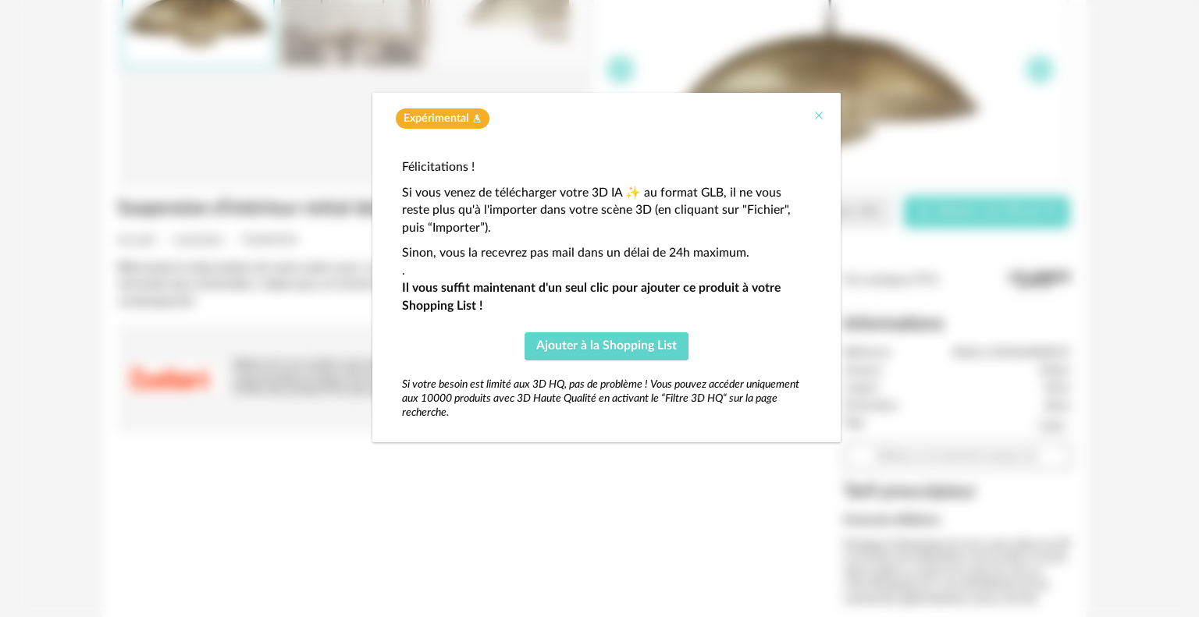
click at [819, 115] on icon "Close" at bounding box center [818, 115] width 12 height 12
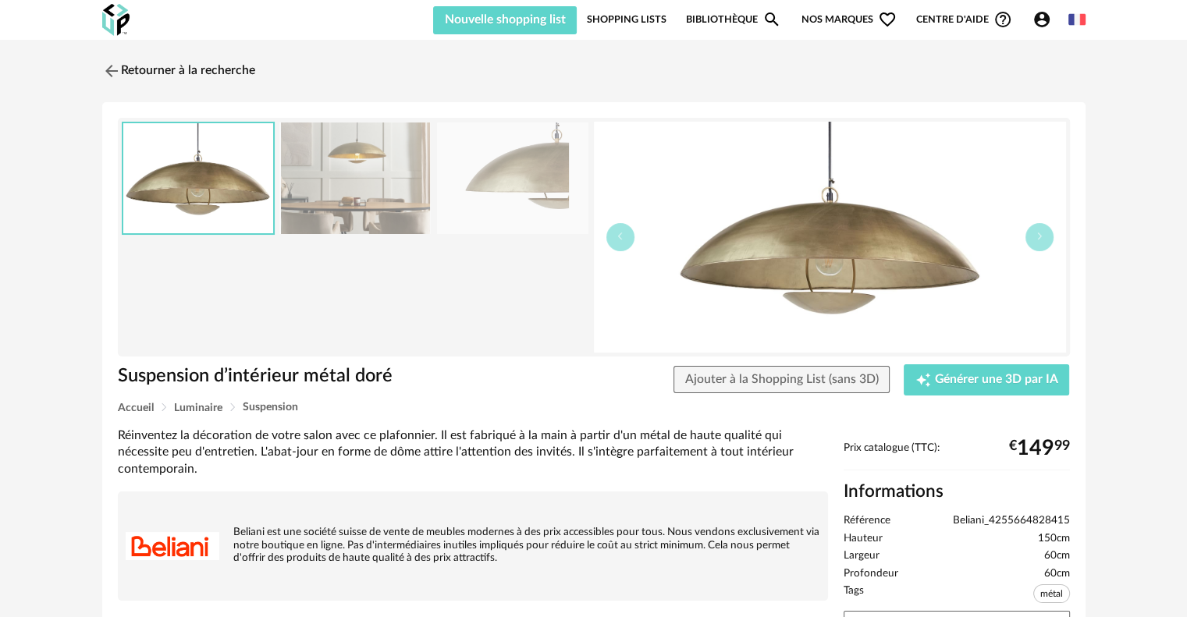
click at [624, 17] on link "Shopping Lists" at bounding box center [627, 20] width 80 height 30
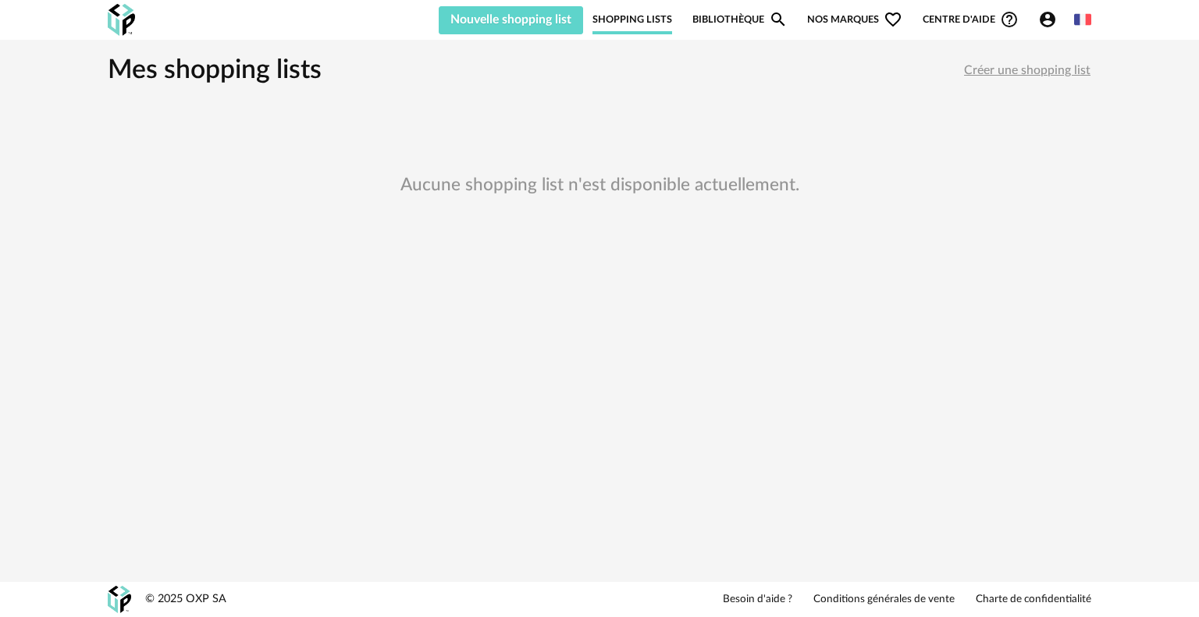
click at [734, 21] on link "Bibliothèque Magnify icon" at bounding box center [739, 20] width 95 height 30
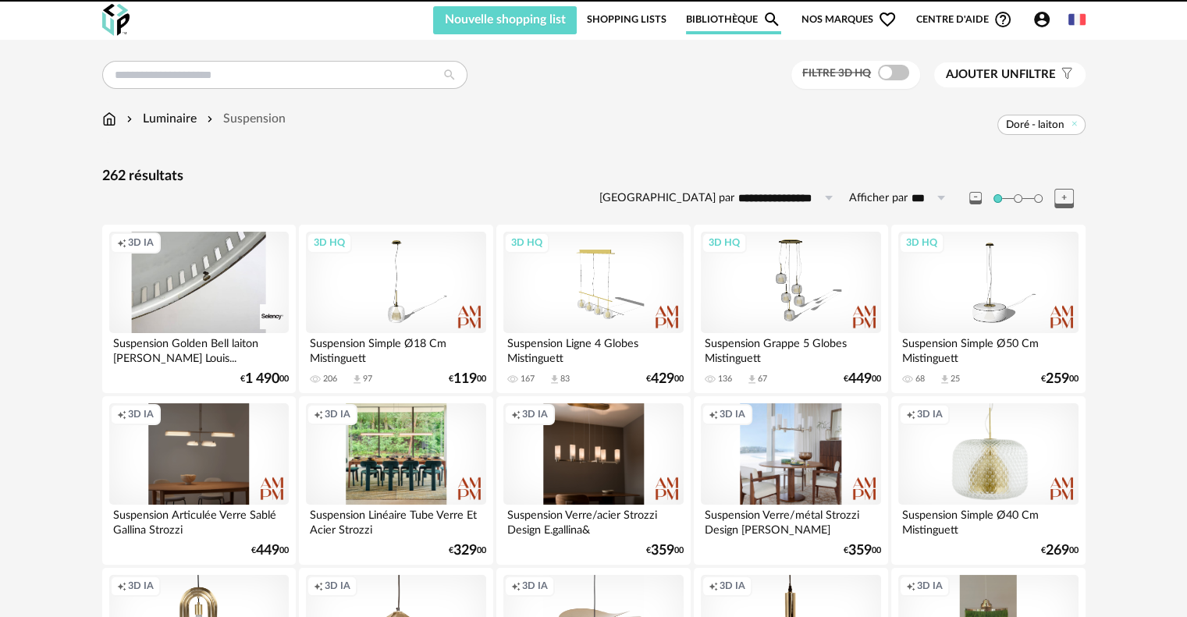
click at [815, 19] on span "Nos marques Heart Outline icon" at bounding box center [849, 20] width 95 height 30
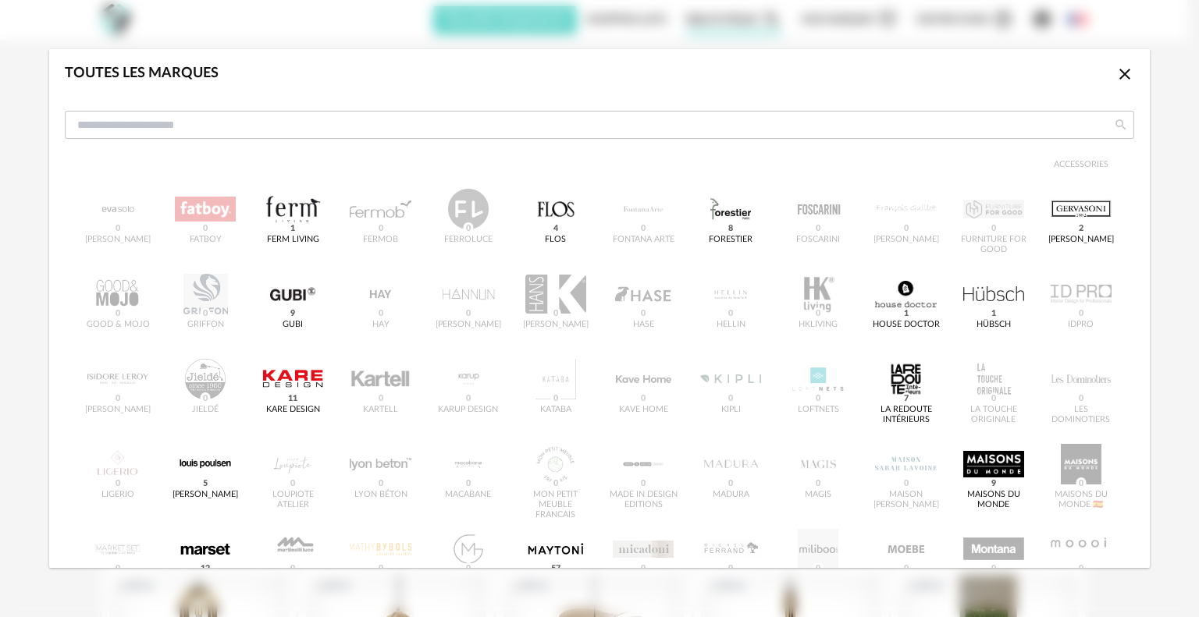
scroll to position [335, 0]
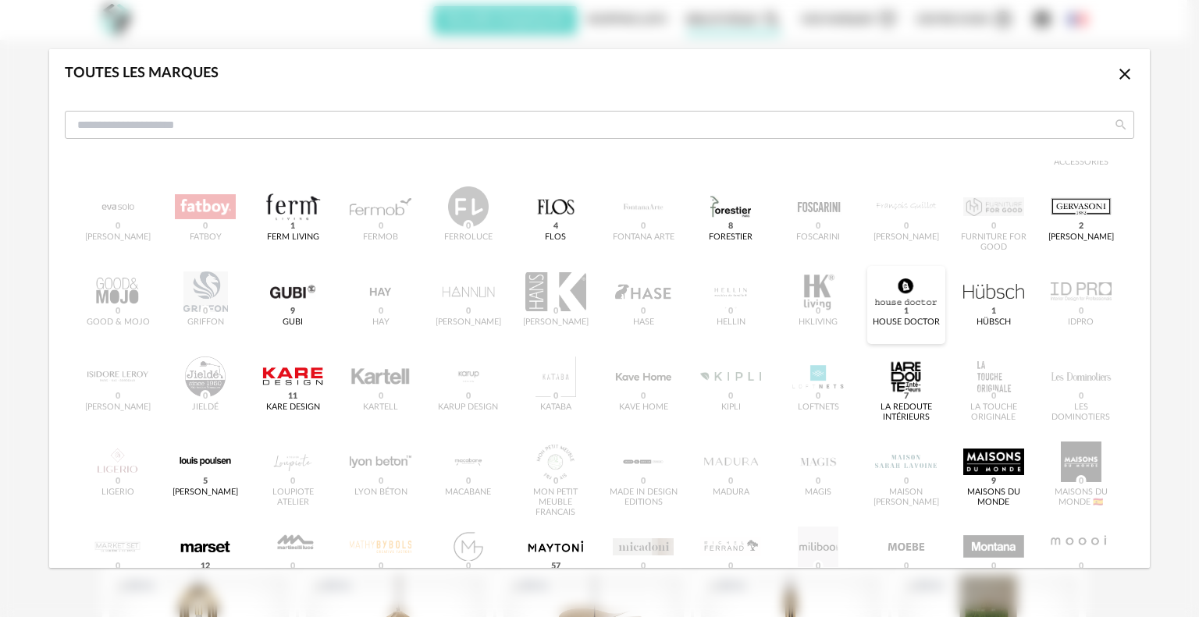
click at [901, 304] on div "dialog" at bounding box center [905, 292] width 61 height 41
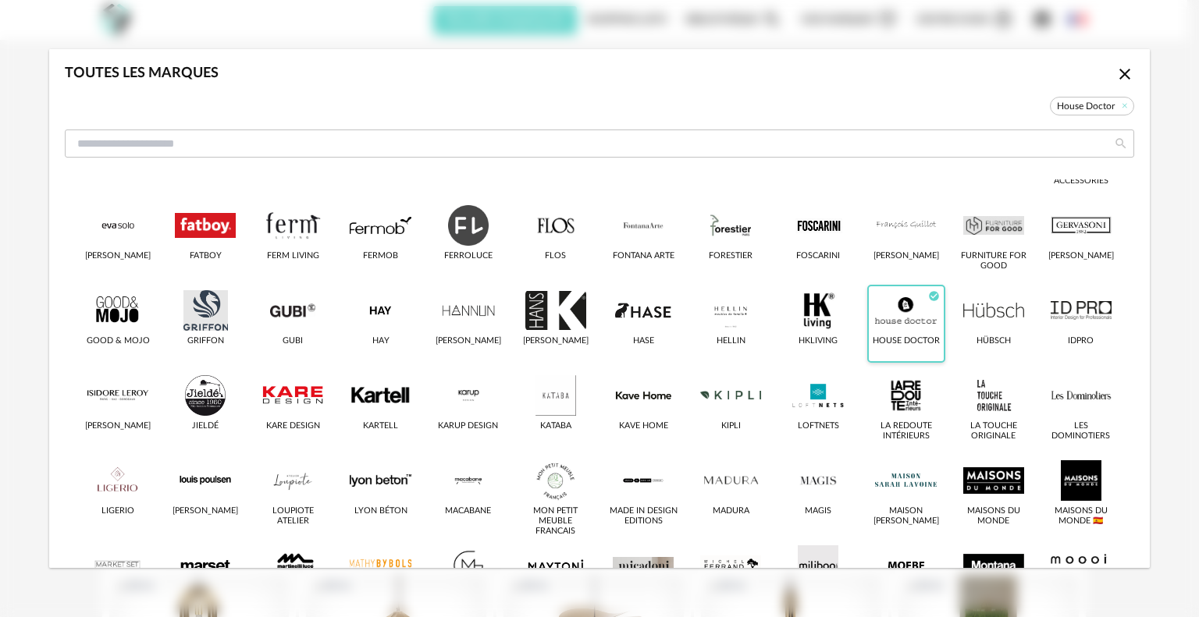
scroll to position [354, 0]
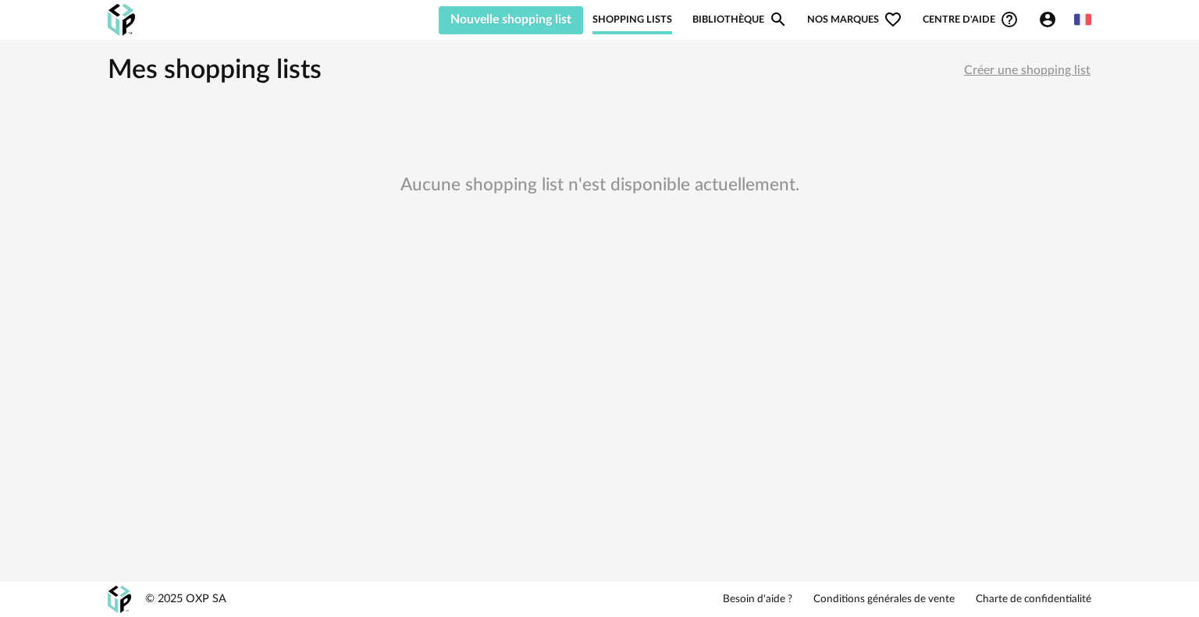
click at [834, 12] on span "Nos marques Heart Outline icon" at bounding box center [854, 20] width 95 height 30
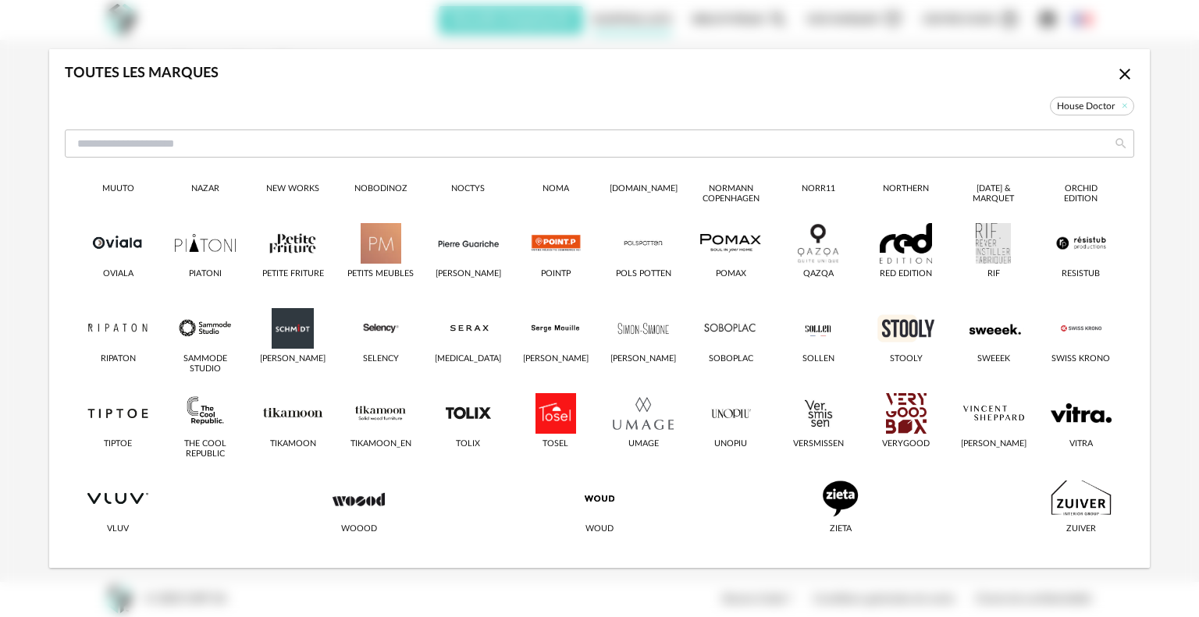
scroll to position [832, 0]
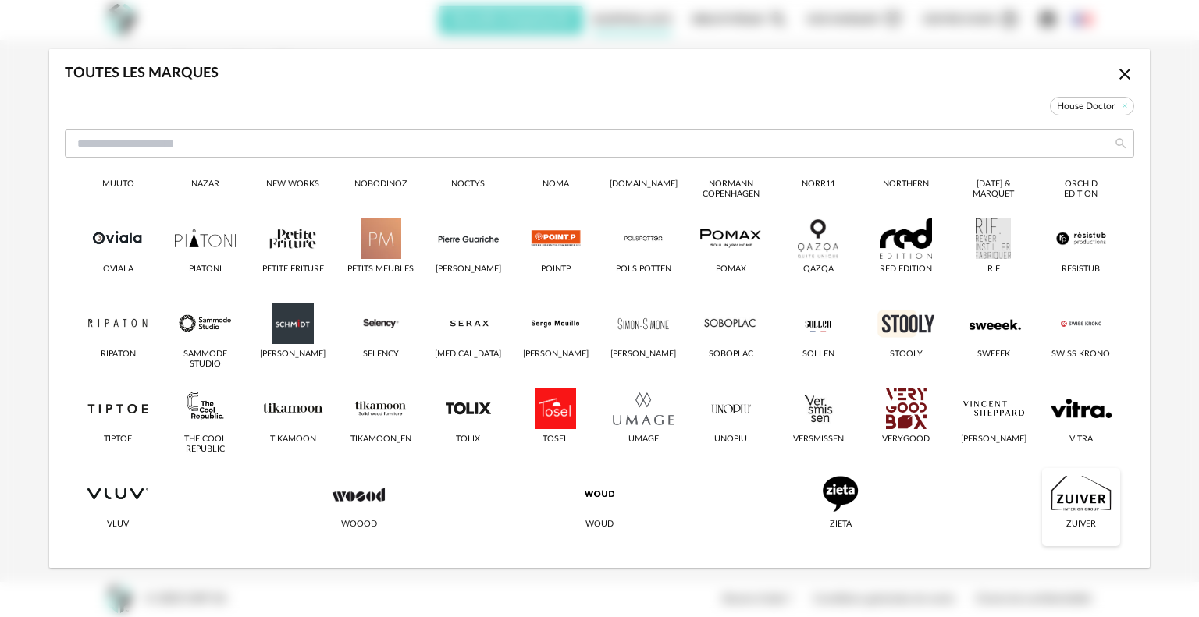
click at [1077, 496] on div "dialog" at bounding box center [1080, 494] width 61 height 41
